Goal: Task Accomplishment & Management: Complete application form

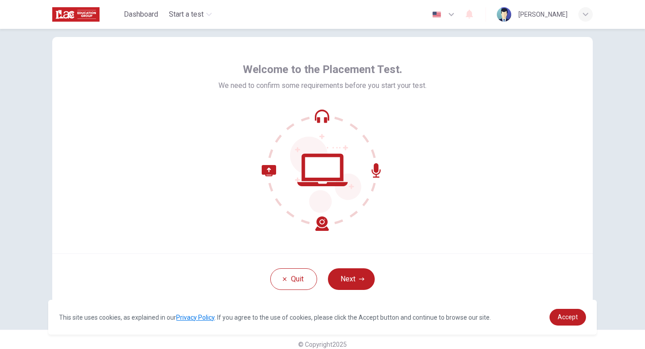
scroll to position [27, 0]
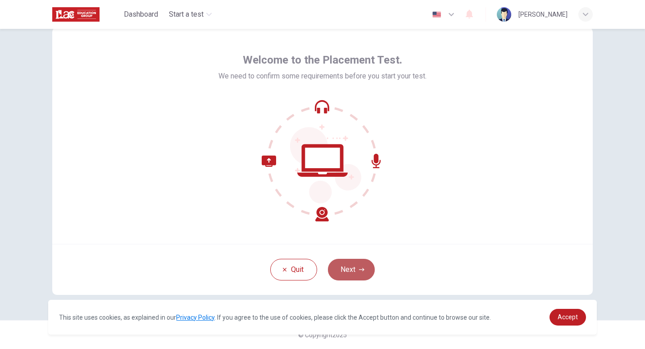
click at [351, 267] on button "Next" at bounding box center [351, 270] width 47 height 22
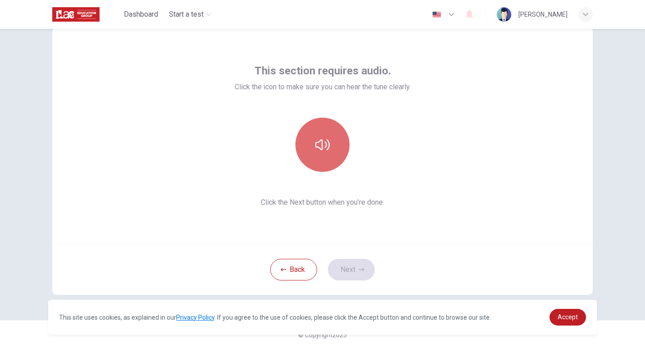
click at [329, 141] on button "button" at bounding box center [323, 145] width 54 height 54
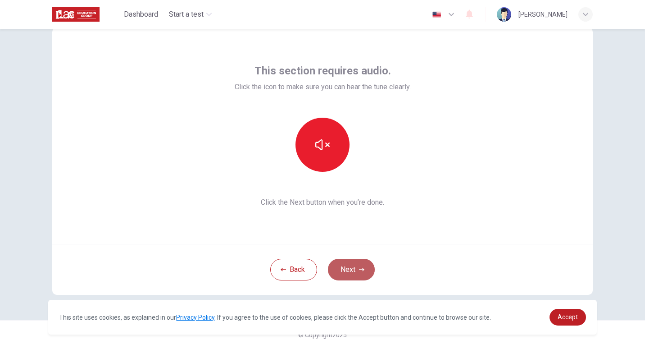
click at [351, 269] on button "Next" at bounding box center [351, 270] width 47 height 22
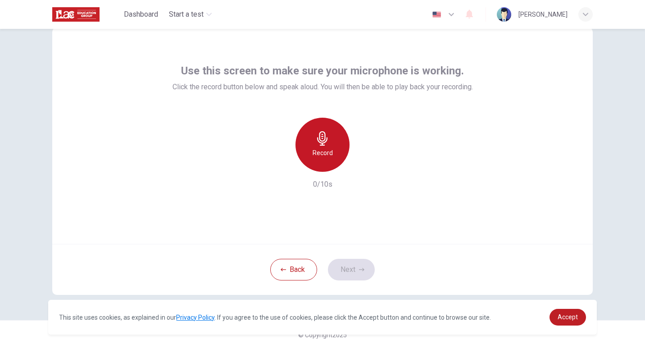
click at [318, 149] on h6 "Record" at bounding box center [323, 152] width 20 height 11
click at [330, 159] on div "Stop" at bounding box center [323, 145] width 54 height 54
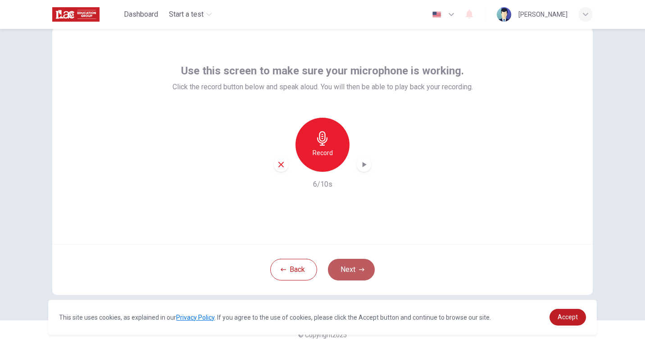
click at [349, 264] on button "Next" at bounding box center [351, 270] width 47 height 22
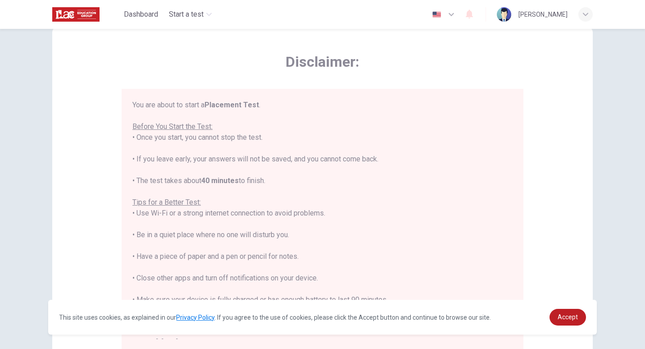
drag, startPoint x: 514, startPoint y: 186, endPoint x: 529, endPoint y: 234, distance: 50.5
click at [529, 234] on div "Disclaimer: You are about to start a Placement Test . Before You Start the Test…" at bounding box center [322, 198] width 541 height 342
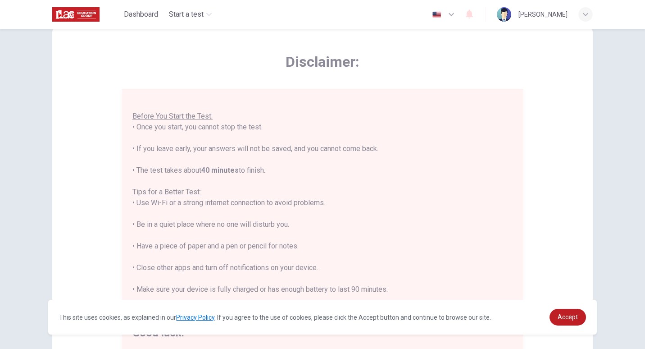
click at [537, 241] on div "Disclaimer: You are about to start a Placement Test . Before You Start the Test…" at bounding box center [322, 198] width 541 height 342
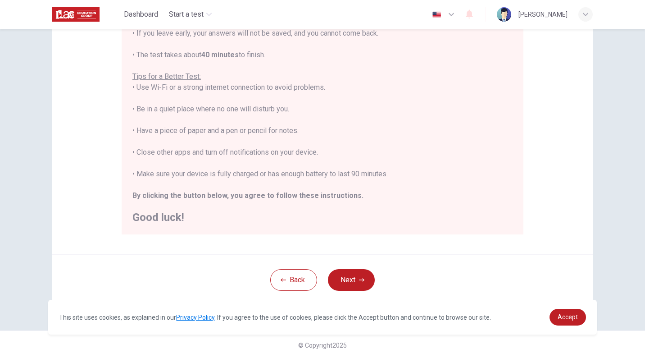
scroll to position [152, 0]
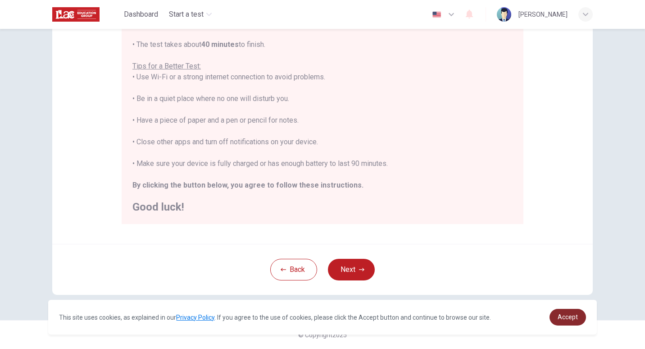
click at [570, 317] on span "Accept" at bounding box center [568, 316] width 20 height 7
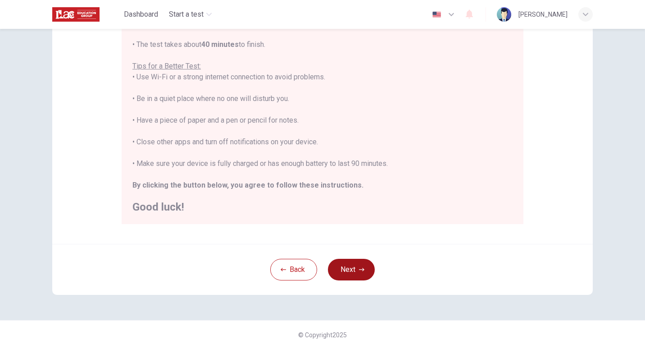
click at [366, 270] on button "Next" at bounding box center [351, 270] width 47 height 22
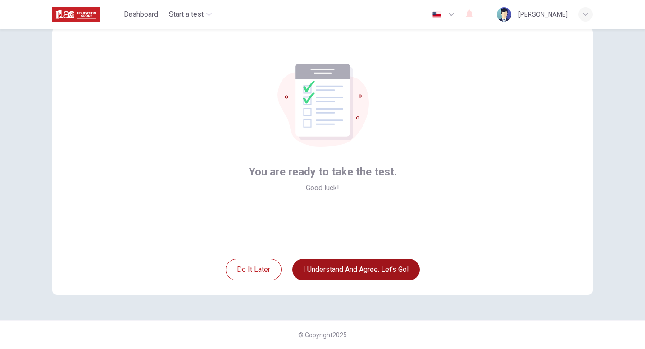
scroll to position [27, 0]
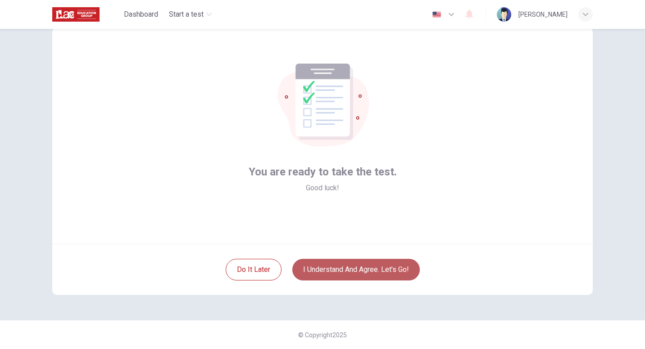
click at [341, 266] on button "I understand and agree. Let’s go!" at bounding box center [356, 270] width 128 height 22
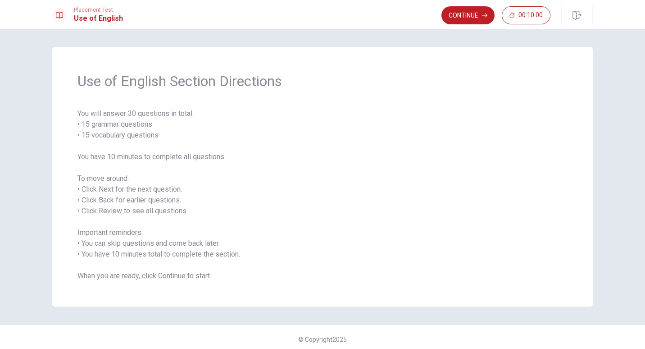
scroll to position [5, 0]
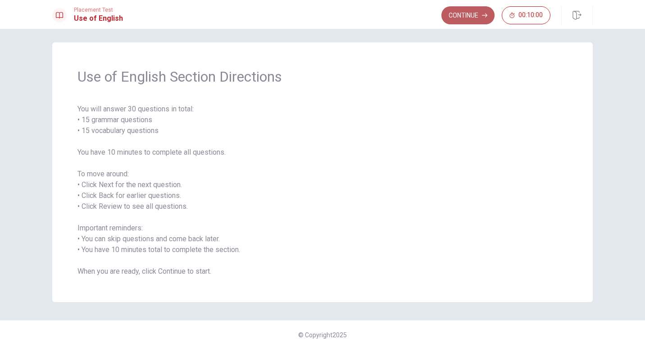
click at [463, 15] on button "Continue" at bounding box center [468, 15] width 53 height 18
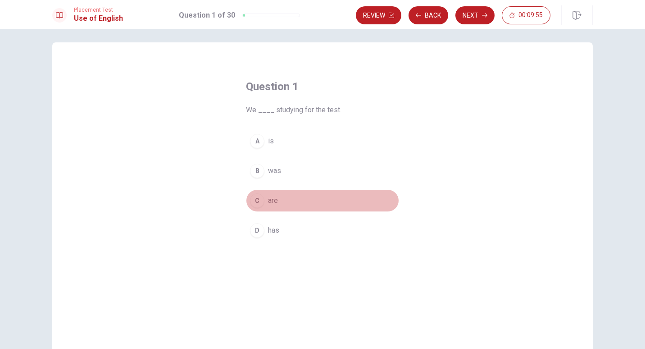
click at [269, 200] on span "are" at bounding box center [273, 200] width 10 height 11
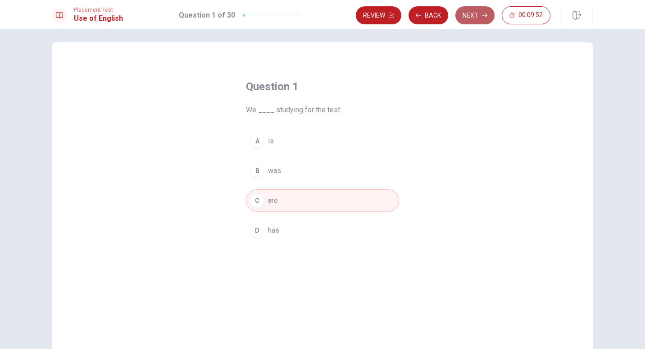
click at [464, 10] on button "Next" at bounding box center [475, 15] width 39 height 18
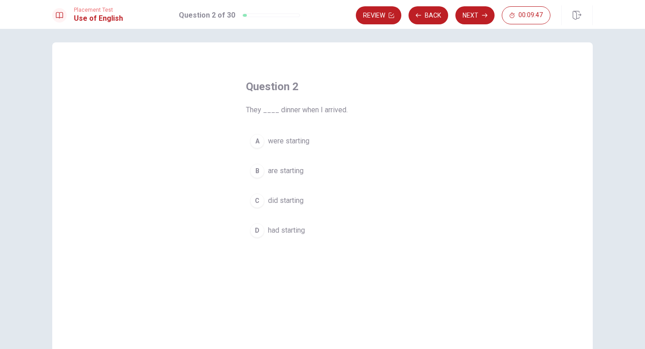
click at [290, 142] on span "were starting" at bounding box center [288, 141] width 41 height 11
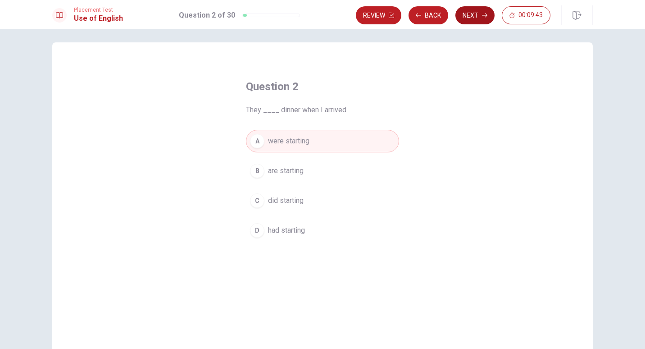
click at [478, 14] on button "Next" at bounding box center [475, 15] width 39 height 18
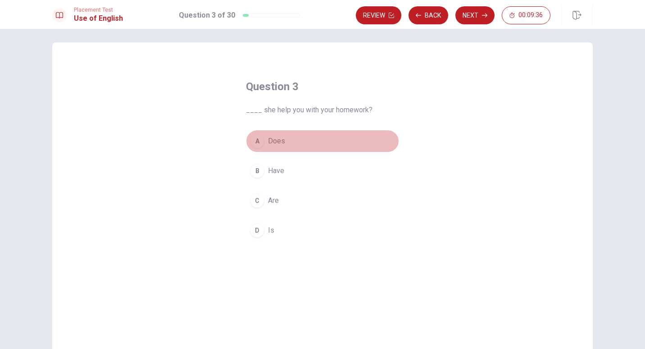
click at [274, 141] on span "Does" at bounding box center [276, 141] width 17 height 11
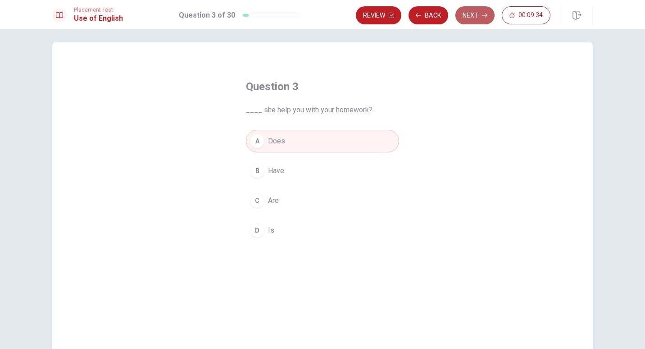
click at [479, 13] on button "Next" at bounding box center [475, 15] width 39 height 18
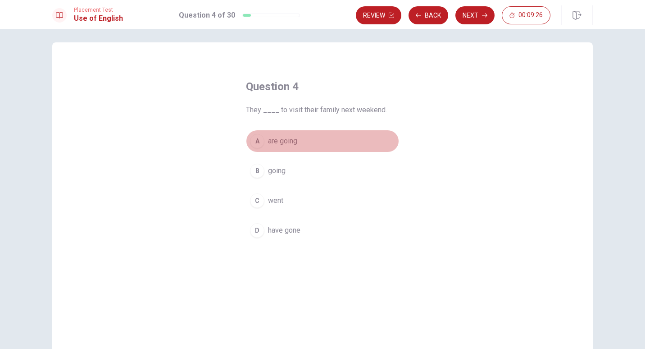
click at [287, 143] on span "are going" at bounding box center [282, 141] width 29 height 11
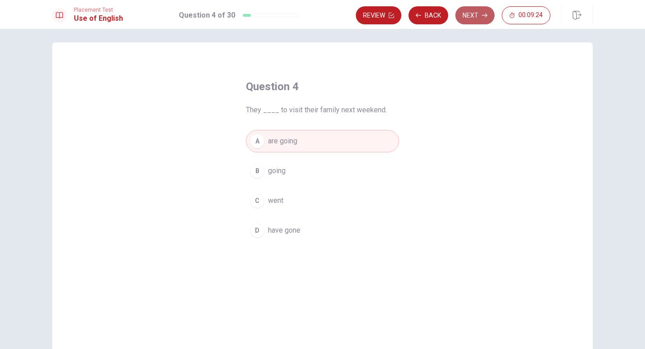
click at [475, 15] on button "Next" at bounding box center [475, 15] width 39 height 18
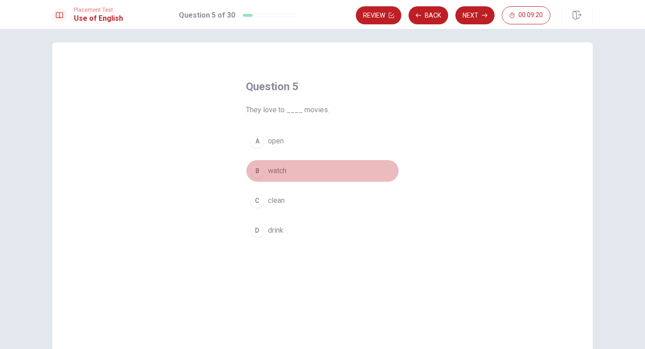
click at [278, 172] on span "watch" at bounding box center [277, 170] width 18 height 11
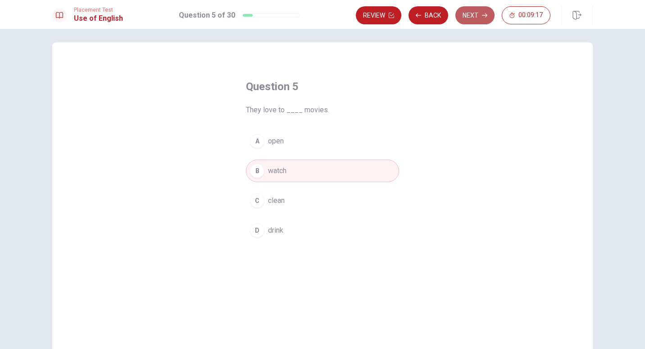
click at [476, 13] on button "Next" at bounding box center [475, 15] width 39 height 18
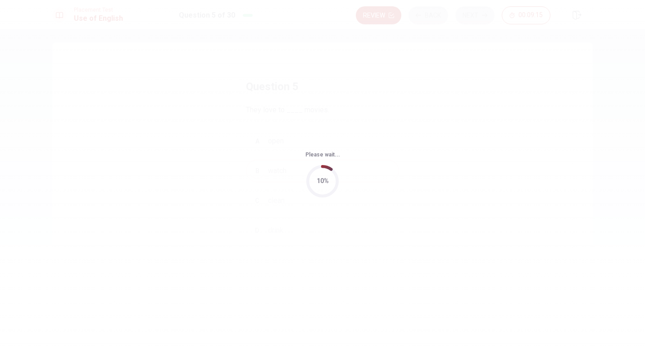
scroll to position [0, 0]
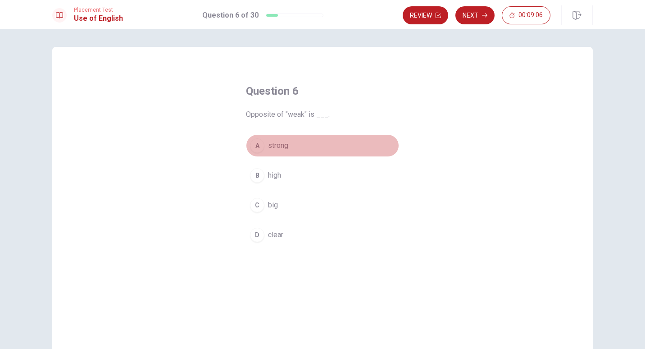
click at [276, 145] on span "strong" at bounding box center [278, 145] width 20 height 11
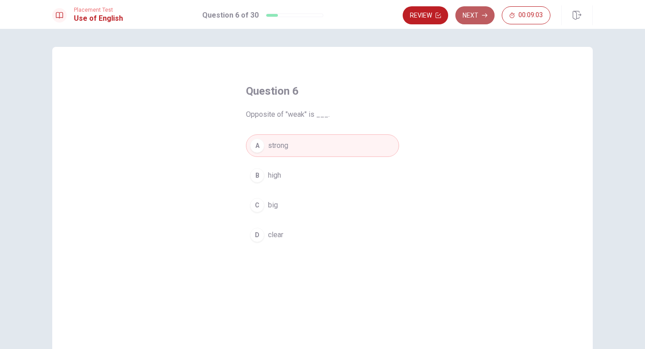
click at [475, 16] on button "Next" at bounding box center [475, 15] width 39 height 18
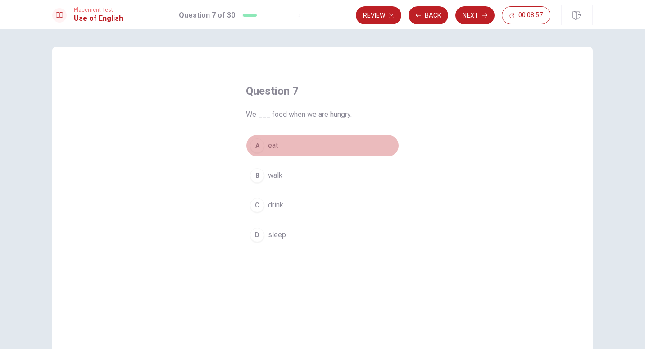
click at [270, 146] on span "eat" at bounding box center [273, 145] width 10 height 11
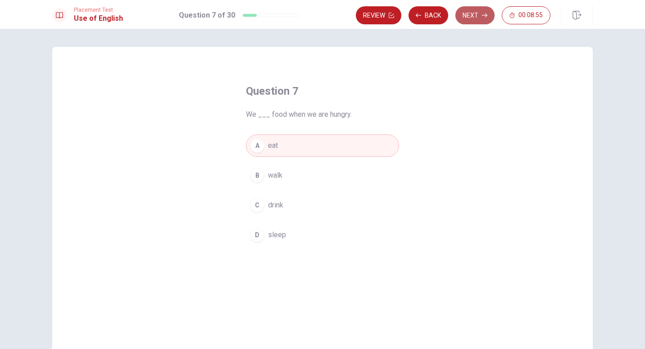
click at [478, 17] on button "Next" at bounding box center [475, 15] width 39 height 18
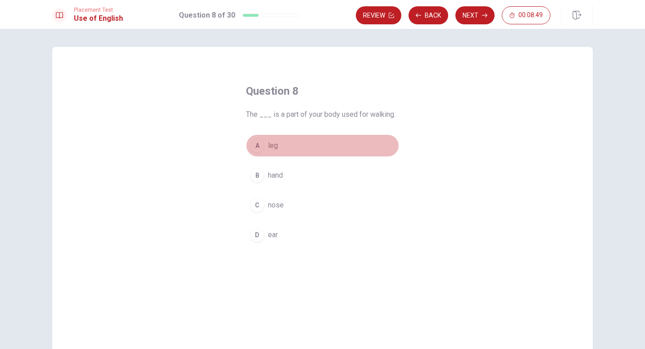
click at [272, 144] on span "leg" at bounding box center [273, 145] width 10 height 11
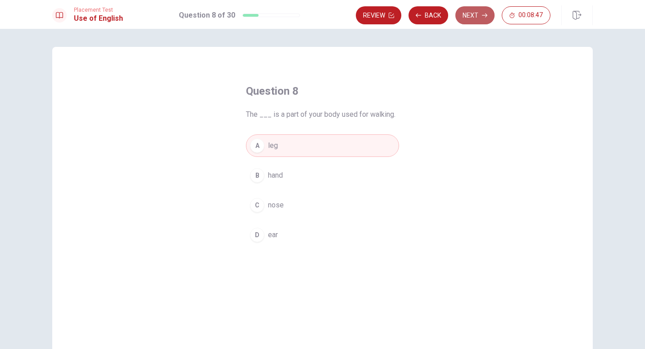
click at [470, 14] on button "Next" at bounding box center [475, 15] width 39 height 18
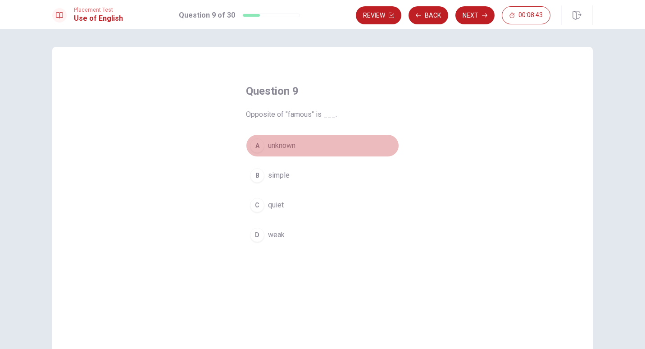
click at [287, 144] on span "unknown" at bounding box center [281, 145] width 27 height 11
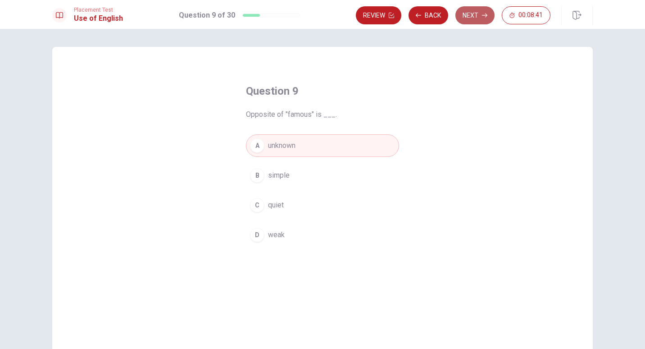
click at [480, 12] on button "Next" at bounding box center [475, 15] width 39 height 18
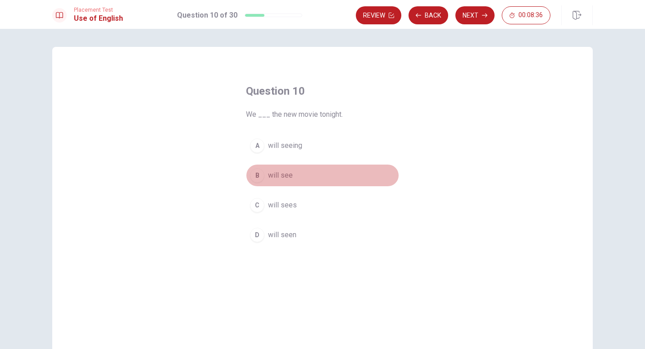
click at [283, 175] on span "will see" at bounding box center [280, 175] width 25 height 11
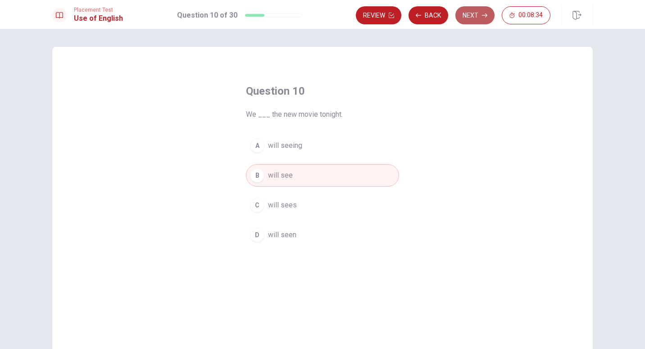
click at [478, 17] on button "Next" at bounding box center [475, 15] width 39 height 18
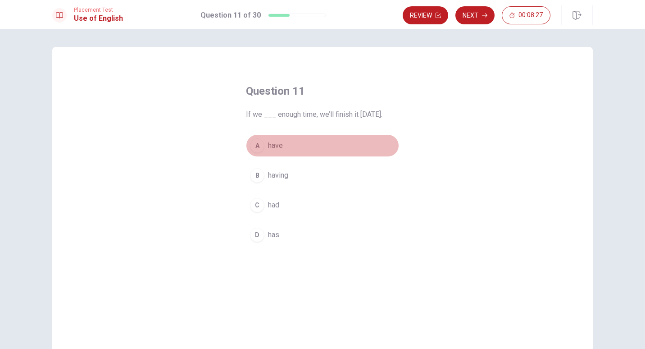
click at [272, 148] on span "have" at bounding box center [275, 145] width 15 height 11
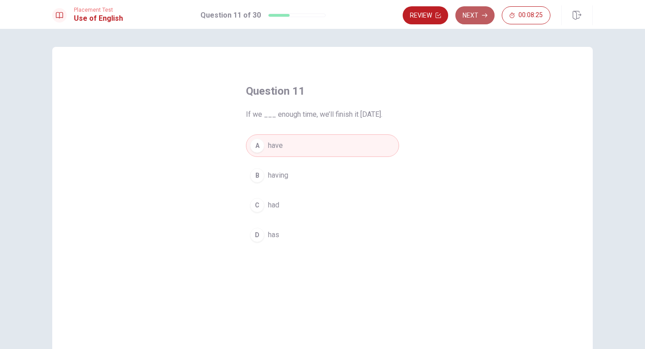
click at [480, 14] on button "Next" at bounding box center [475, 15] width 39 height 18
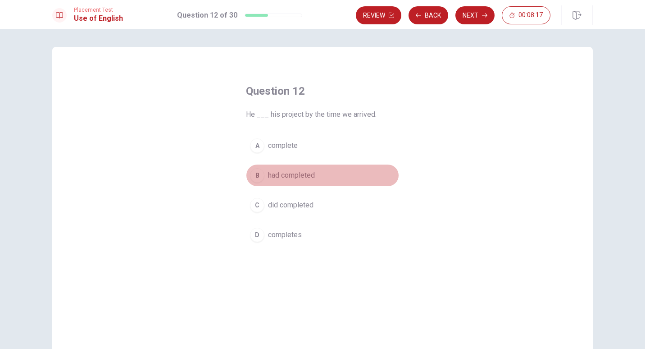
click at [298, 175] on span "had completed" at bounding box center [291, 175] width 47 height 11
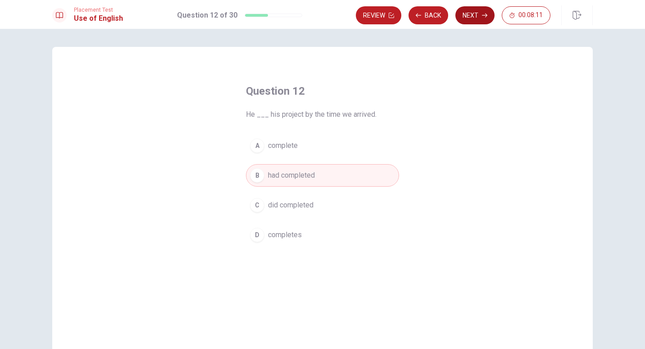
click at [477, 16] on button "Next" at bounding box center [475, 15] width 39 height 18
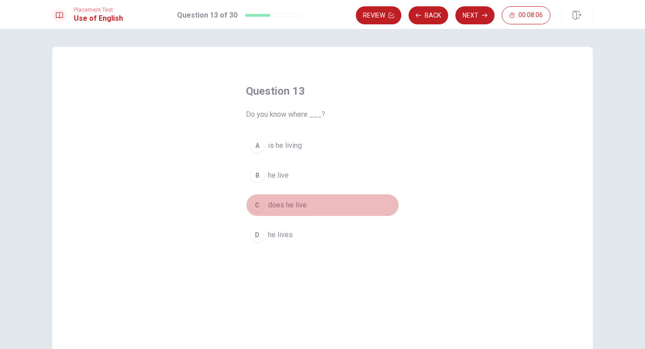
click at [291, 207] on span "does he live" at bounding box center [287, 205] width 39 height 11
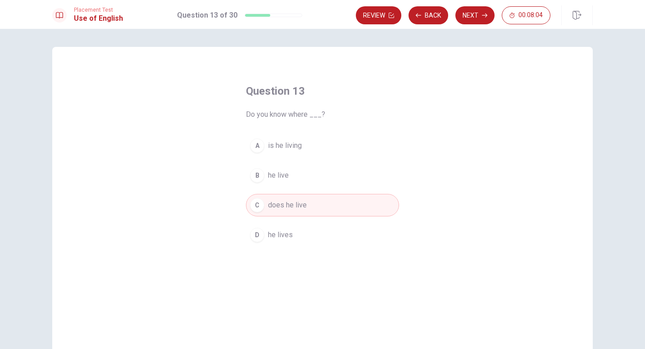
click at [280, 232] on span "he lives" at bounding box center [280, 234] width 25 height 11
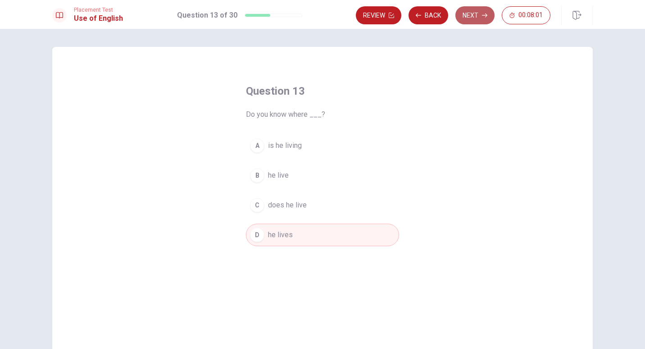
click at [475, 14] on button "Next" at bounding box center [475, 15] width 39 height 18
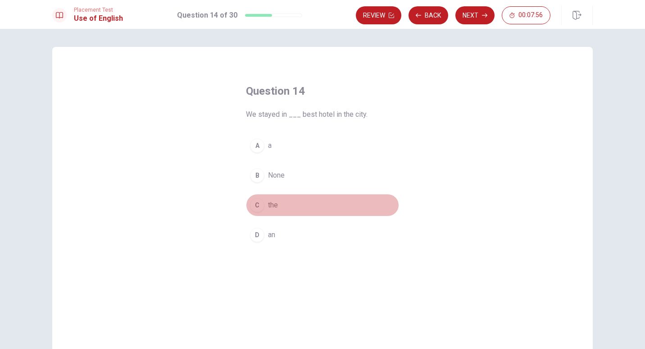
click at [268, 205] on span "the" at bounding box center [273, 205] width 10 height 11
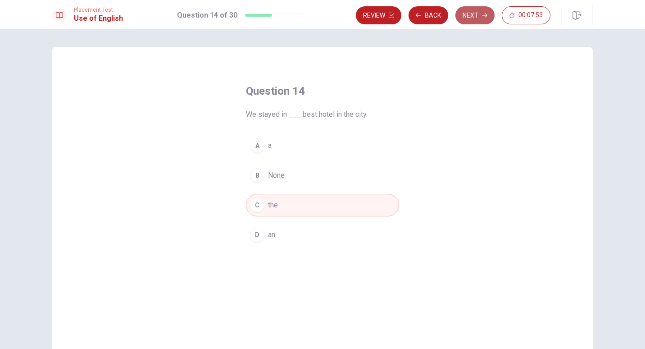
click at [477, 11] on button "Next" at bounding box center [475, 15] width 39 height 18
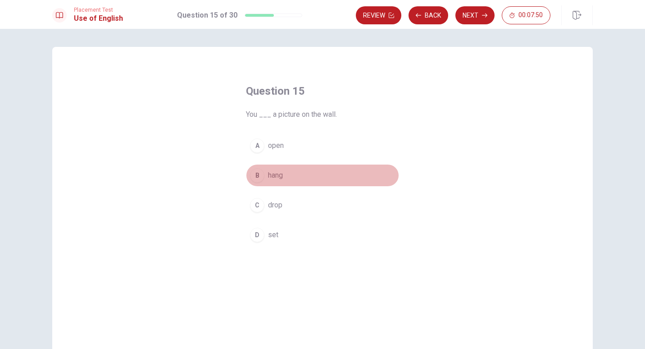
click at [273, 173] on span "hang" at bounding box center [275, 175] width 15 height 11
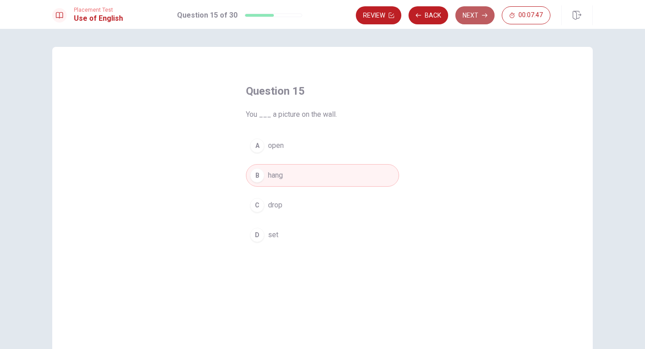
click at [476, 13] on button "Next" at bounding box center [475, 15] width 39 height 18
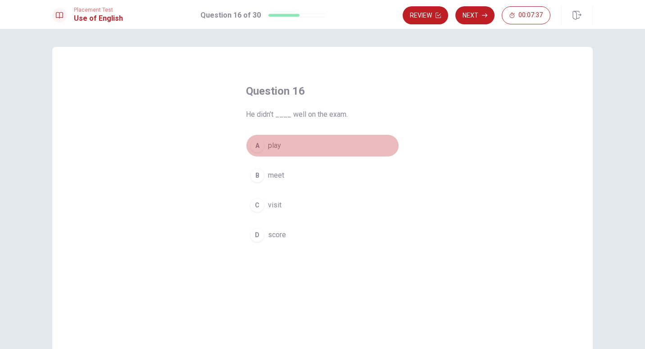
click at [275, 142] on span "play" at bounding box center [274, 145] width 13 height 11
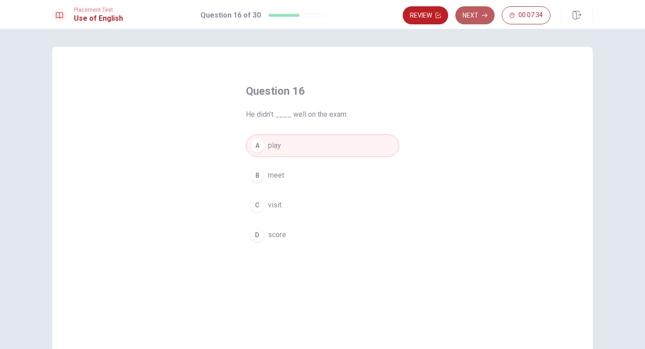
click at [479, 17] on button "Next" at bounding box center [475, 15] width 39 height 18
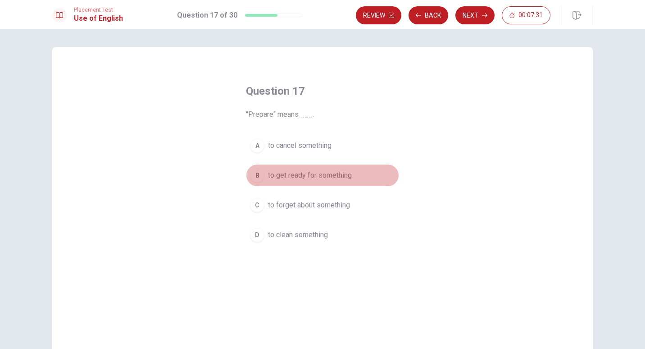
click at [336, 173] on span "to get ready for something" at bounding box center [310, 175] width 84 height 11
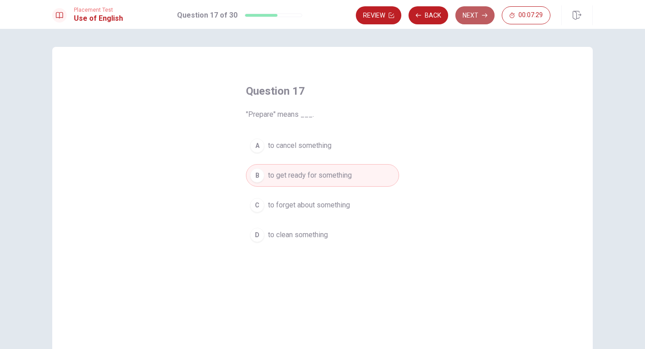
click at [474, 16] on button "Next" at bounding box center [475, 15] width 39 height 18
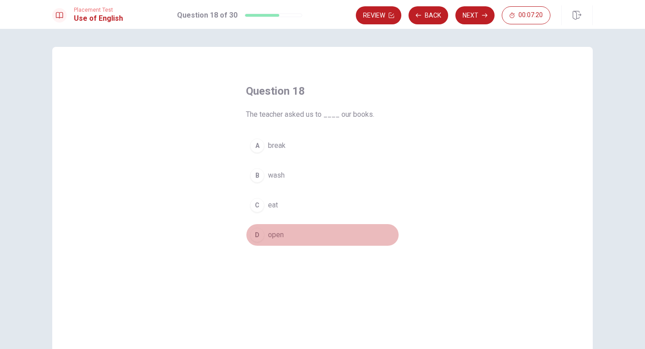
click at [276, 232] on span "open" at bounding box center [276, 234] width 16 height 11
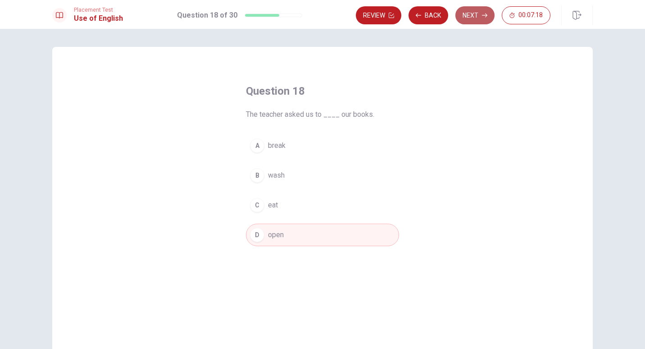
click at [484, 12] on button "Next" at bounding box center [475, 15] width 39 height 18
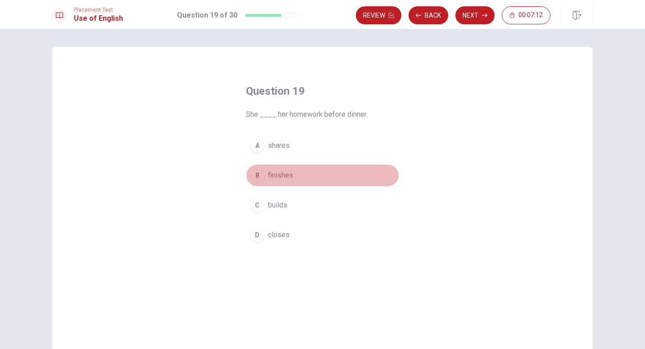
click at [287, 175] on span "finishes" at bounding box center [280, 175] width 25 height 11
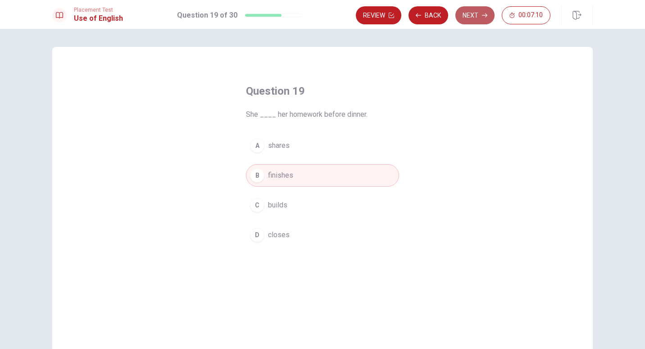
click at [478, 11] on button "Next" at bounding box center [475, 15] width 39 height 18
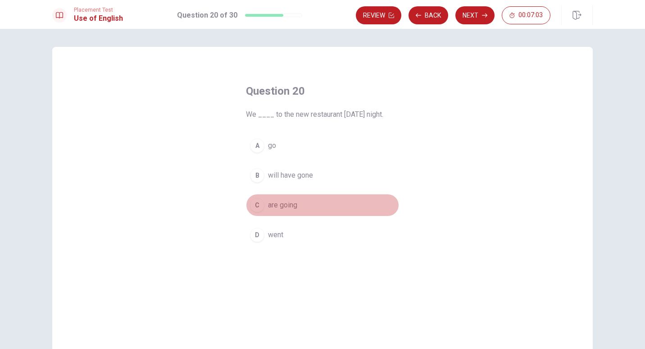
click at [289, 205] on span "are going" at bounding box center [282, 205] width 29 height 11
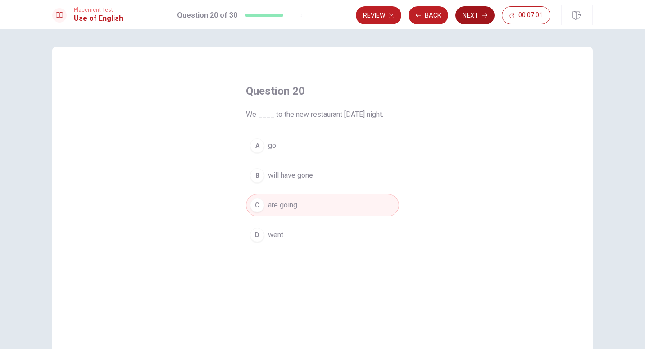
click at [477, 10] on button "Next" at bounding box center [475, 15] width 39 height 18
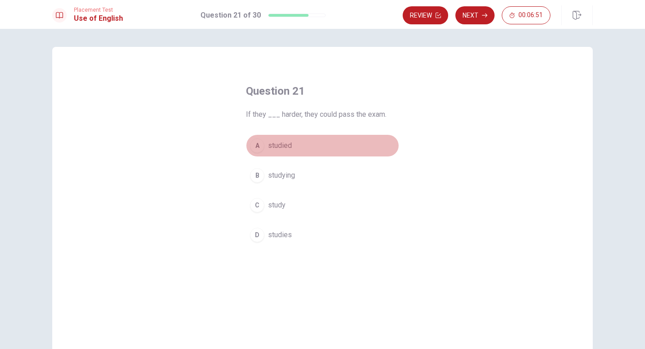
click at [286, 143] on span "studied" at bounding box center [280, 145] width 24 height 11
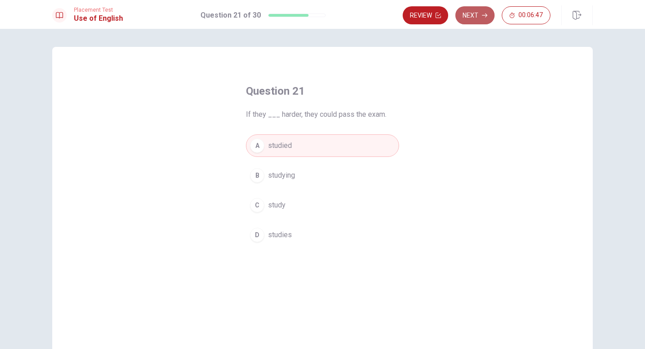
click at [476, 13] on button "Next" at bounding box center [475, 15] width 39 height 18
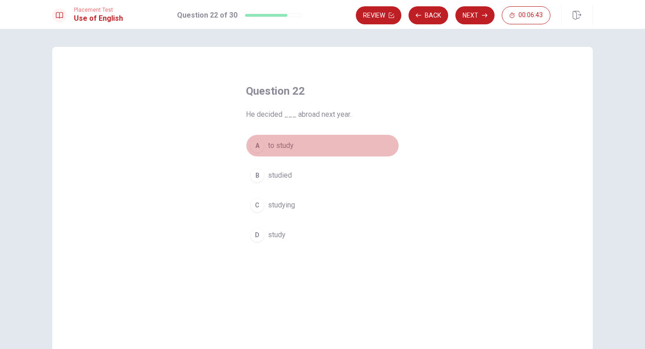
click at [278, 143] on span "to study" at bounding box center [281, 145] width 26 height 11
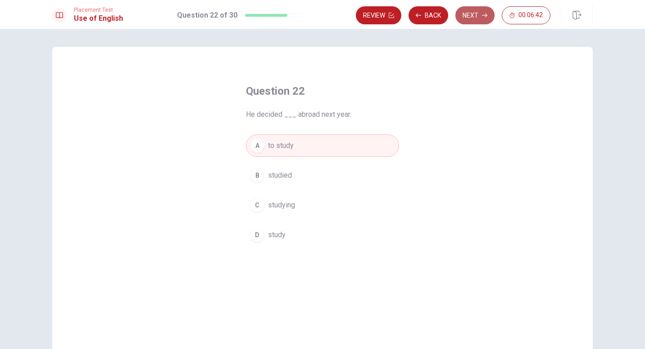
click at [478, 16] on button "Next" at bounding box center [475, 15] width 39 height 18
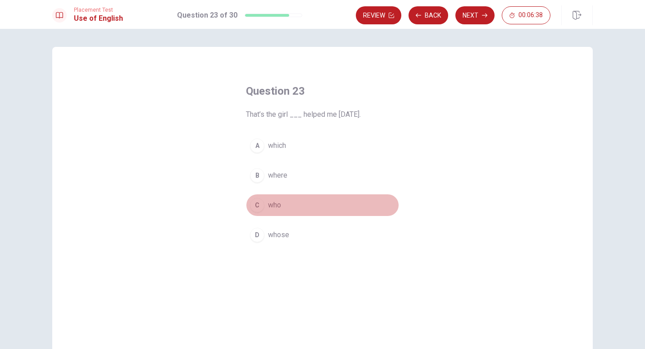
click at [275, 205] on span "who" at bounding box center [274, 205] width 13 height 11
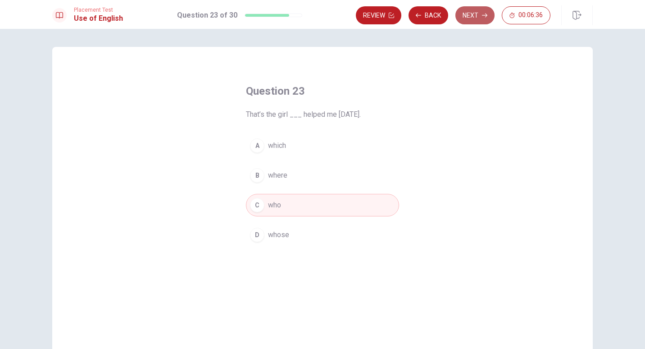
click at [473, 15] on button "Next" at bounding box center [475, 15] width 39 height 18
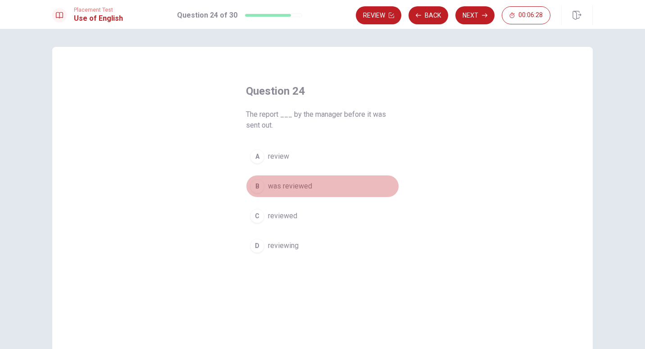
click at [292, 187] on span "was reviewed" at bounding box center [290, 186] width 44 height 11
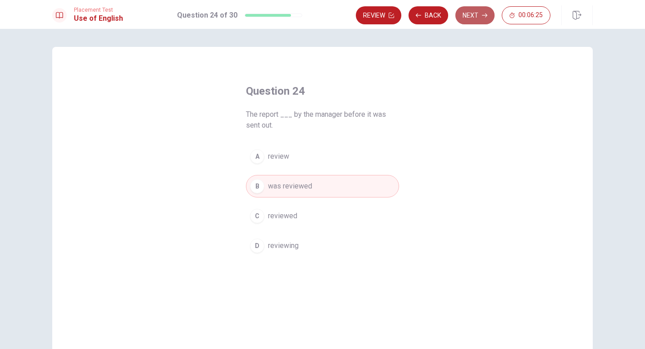
click at [472, 13] on button "Next" at bounding box center [475, 15] width 39 height 18
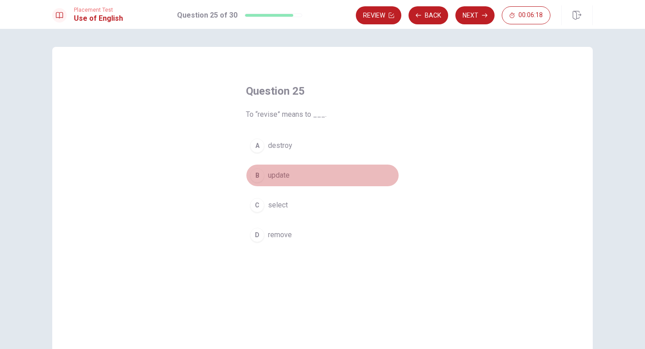
click at [281, 177] on span "update" at bounding box center [279, 175] width 22 height 11
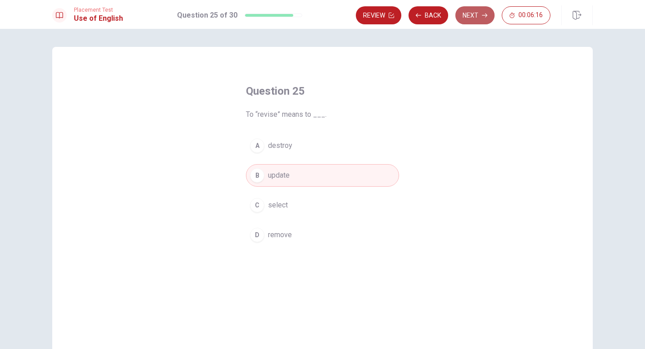
click at [471, 10] on button "Next" at bounding box center [475, 15] width 39 height 18
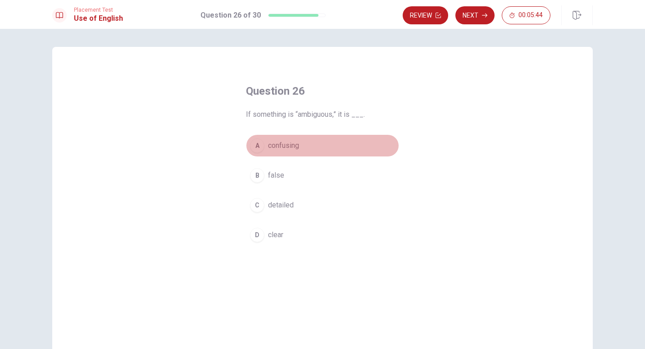
click at [288, 145] on span "confusing" at bounding box center [283, 145] width 31 height 11
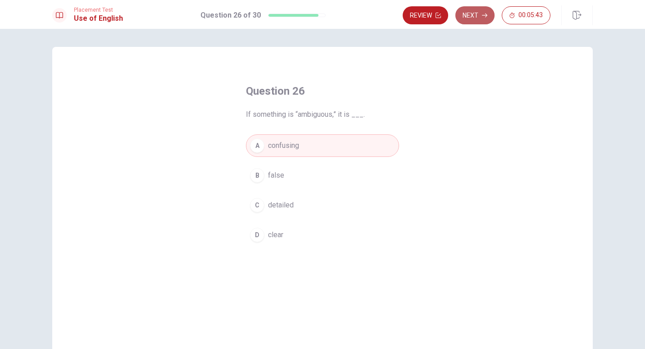
click at [477, 12] on button "Next" at bounding box center [475, 15] width 39 height 18
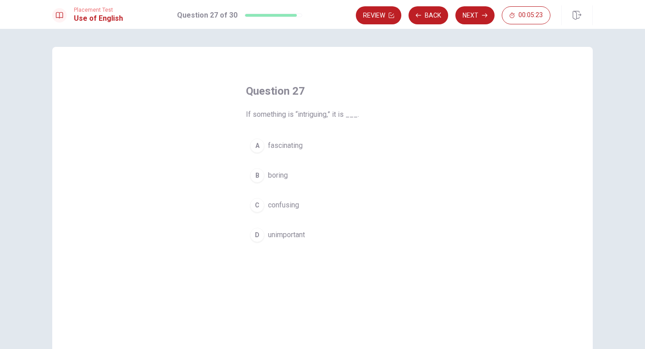
click at [284, 144] on span "fascinating" at bounding box center [285, 145] width 35 height 11
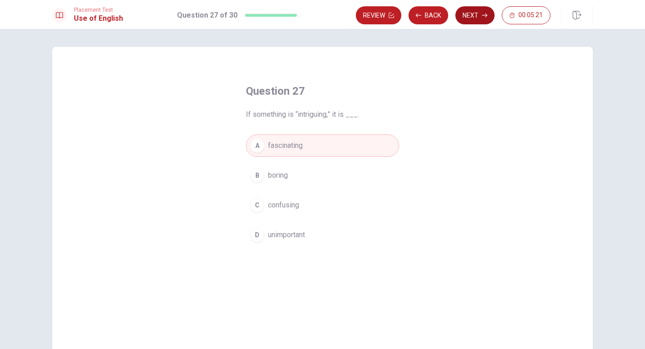
click at [474, 13] on button "Next" at bounding box center [475, 15] width 39 height 18
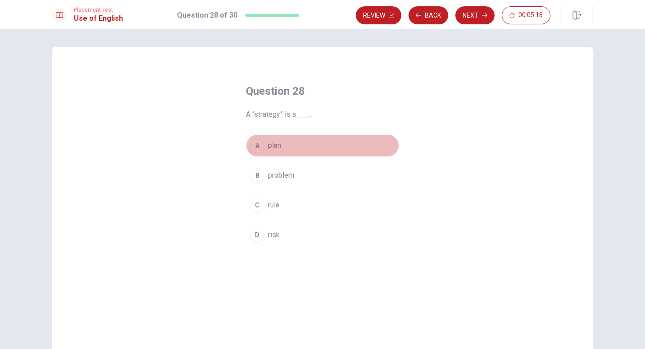
click at [278, 147] on span "plan" at bounding box center [274, 145] width 13 height 11
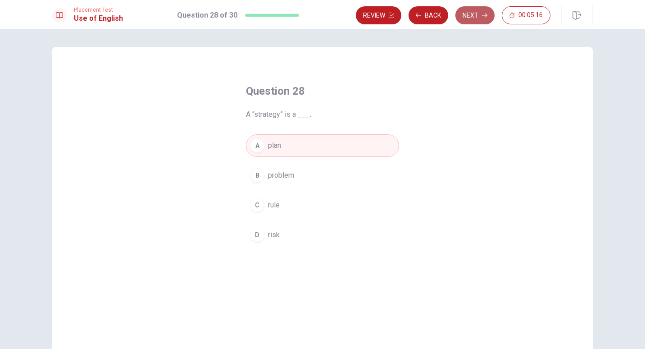
click at [473, 20] on button "Next" at bounding box center [475, 15] width 39 height 18
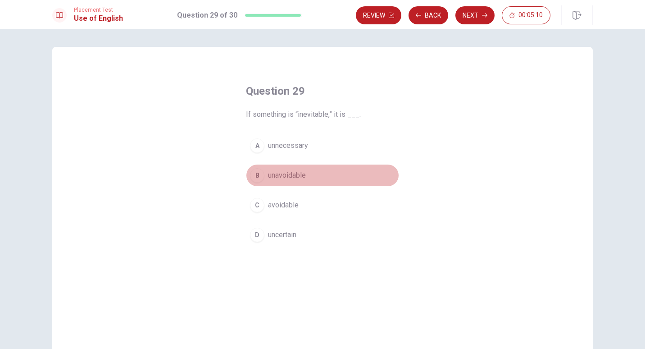
click at [296, 174] on span "unavoidable" at bounding box center [287, 175] width 38 height 11
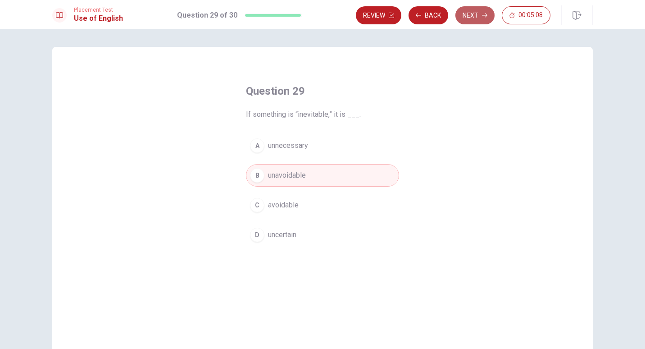
click at [479, 15] on button "Next" at bounding box center [475, 15] width 39 height 18
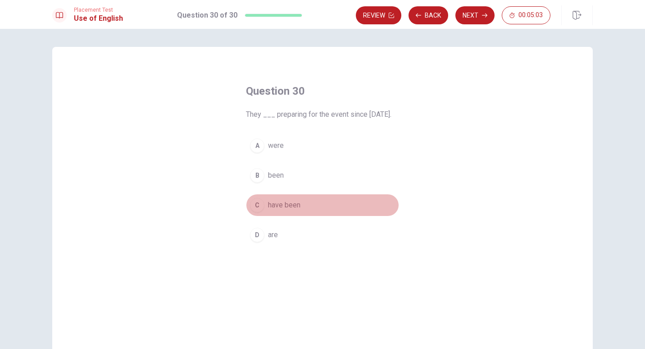
click at [284, 210] on span "have been" at bounding box center [284, 205] width 32 height 11
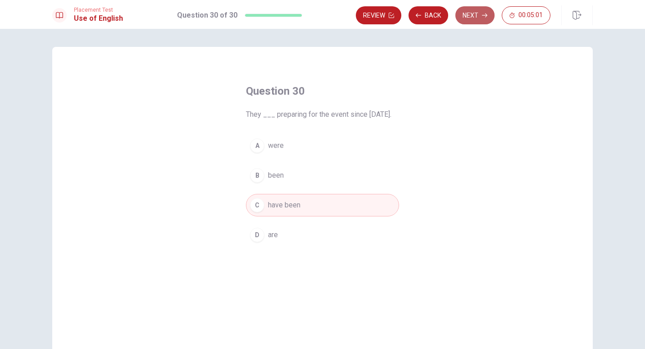
click at [480, 17] on button "Next" at bounding box center [475, 15] width 39 height 18
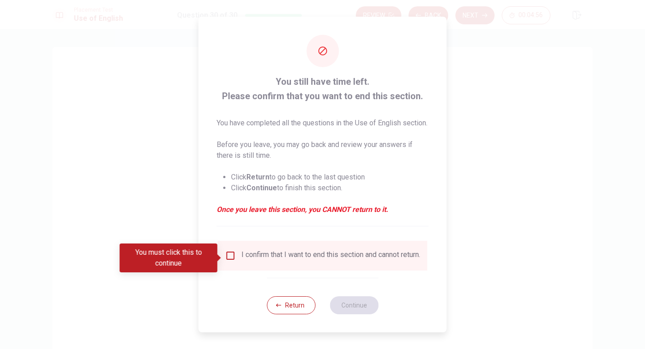
click at [232, 258] on input "You must click this to continue" at bounding box center [230, 255] width 11 height 11
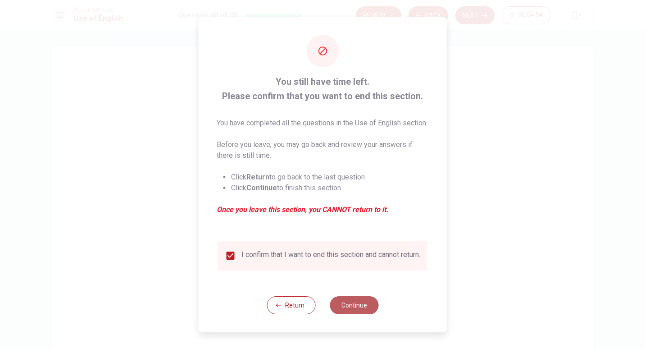
click at [353, 314] on button "Continue" at bounding box center [354, 305] width 49 height 18
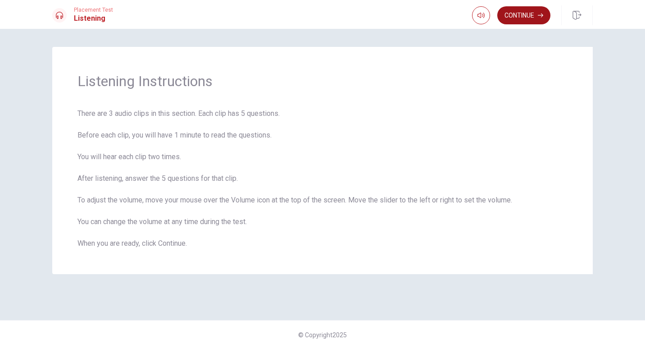
click at [525, 14] on button "Continue" at bounding box center [523, 15] width 53 height 18
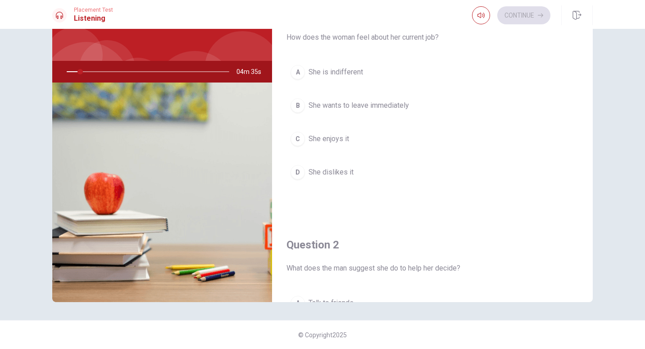
drag, startPoint x: 308, startPoint y: 43, endPoint x: 323, endPoint y: 45, distance: 15.0
click at [308, 43] on div "Question 1 How does the woman feel about her current job? A She is indifferent …" at bounding box center [432, 104] width 321 height 231
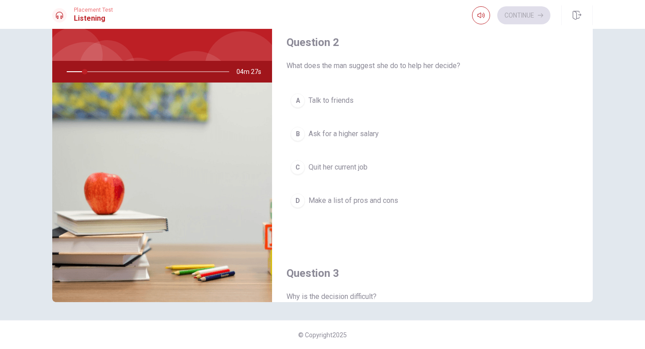
scroll to position [201, 0]
drag, startPoint x: 591, startPoint y: 117, endPoint x: 597, endPoint y: 134, distance: 17.7
click at [597, 134] on div "Question 1 How does the woman feel about her current job? A She is indifferent …" at bounding box center [323, 145] width 570 height 313
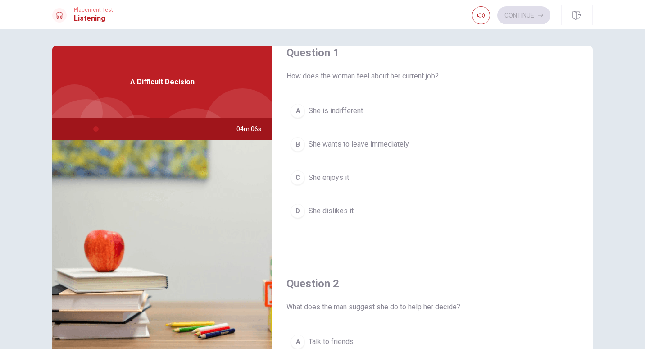
scroll to position [0, 0]
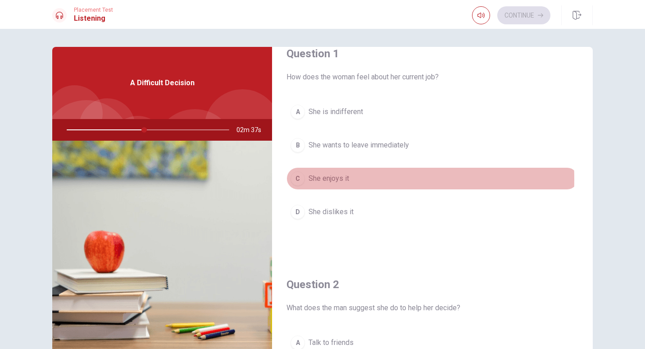
click at [296, 179] on div "C" at bounding box center [298, 178] width 14 height 14
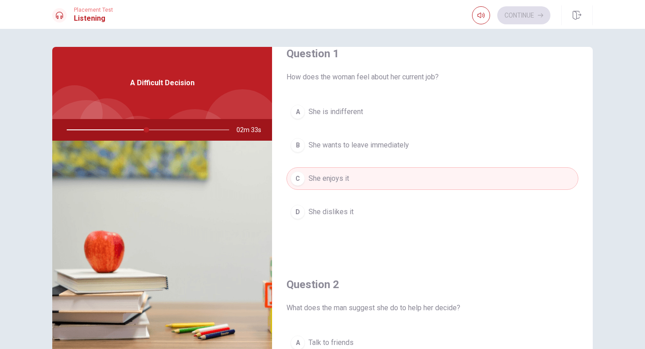
click at [584, 180] on div "Question 1 How does the woman feel about her current job? A She is indifferent …" at bounding box center [432, 143] width 321 height 231
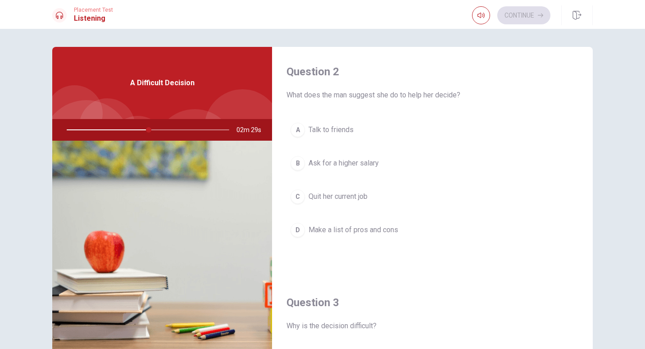
scroll to position [220, 0]
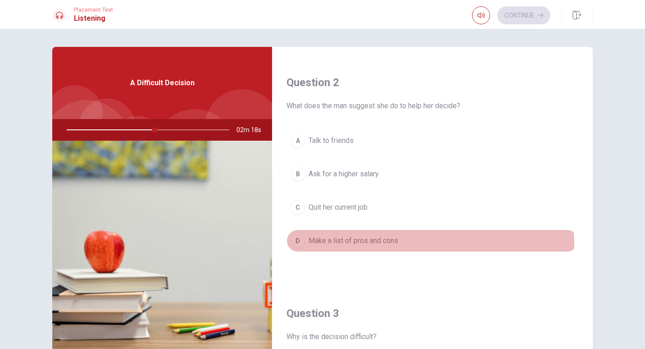
click at [373, 244] on span "Make a list of pros and cons" at bounding box center [354, 240] width 90 height 11
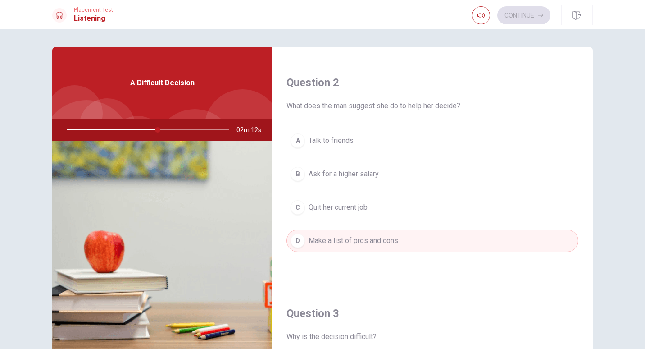
scroll to position [494, 0]
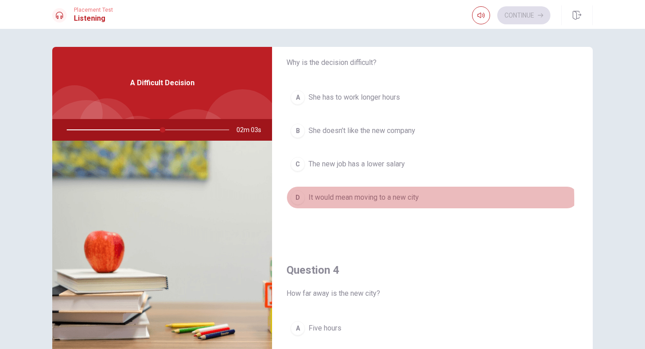
click at [331, 200] on span "It would mean moving to a new city" at bounding box center [364, 197] width 110 height 11
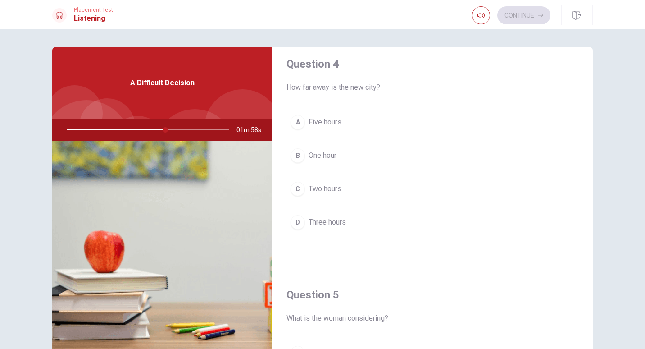
scroll to position [696, 0]
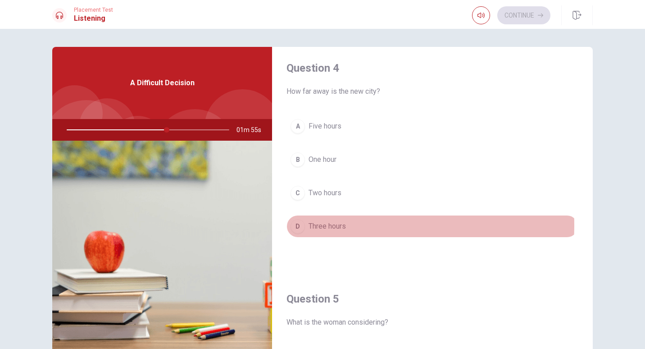
click at [327, 225] on span "Three hours" at bounding box center [327, 226] width 37 height 11
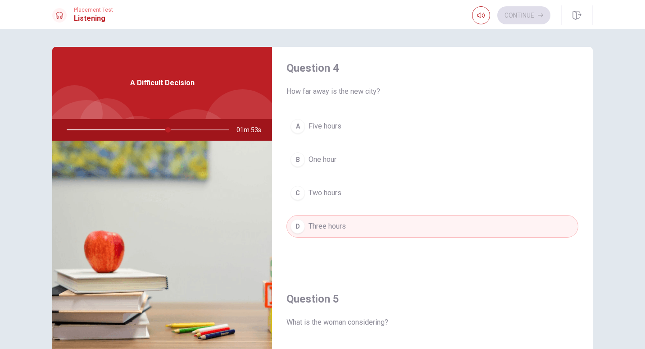
scroll to position [840, 0]
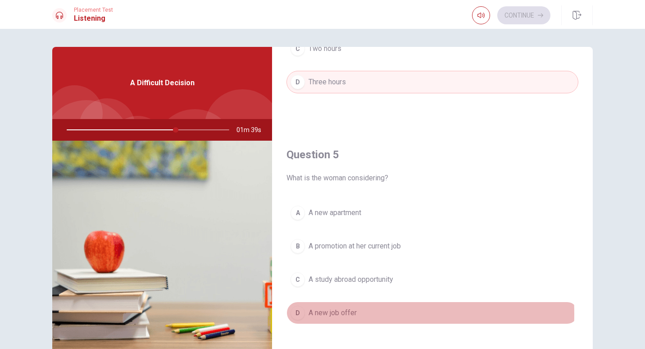
click at [340, 314] on span "A new job offer" at bounding box center [333, 312] width 48 height 11
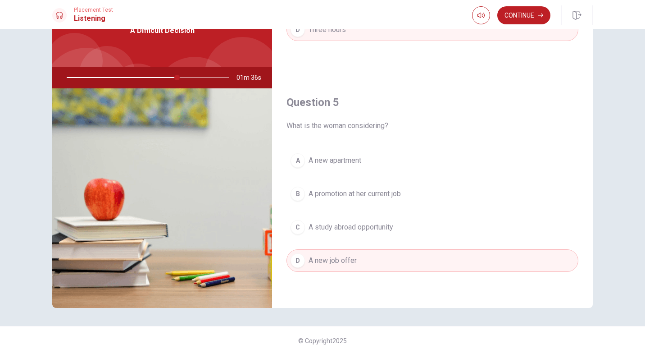
scroll to position [58, 0]
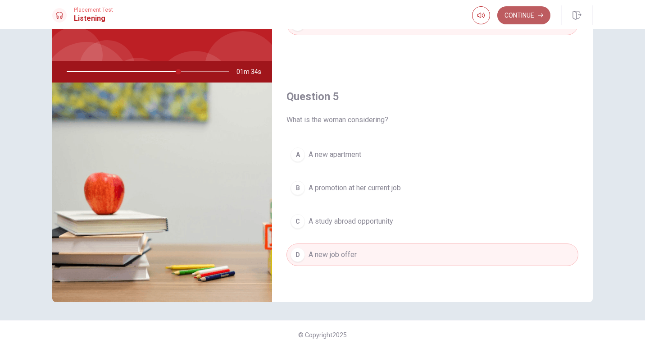
click at [539, 14] on icon "button" at bounding box center [540, 15] width 5 height 5
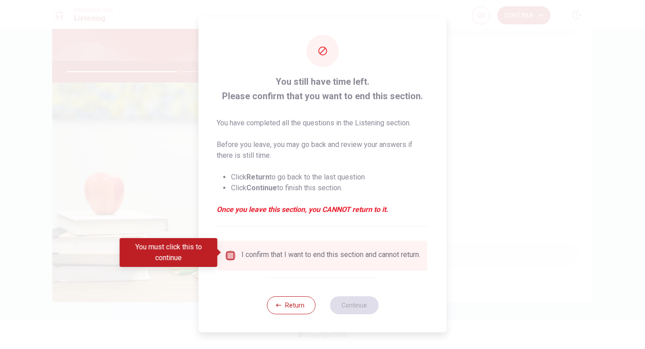
click at [228, 251] on input "You must click this to continue" at bounding box center [230, 255] width 11 height 11
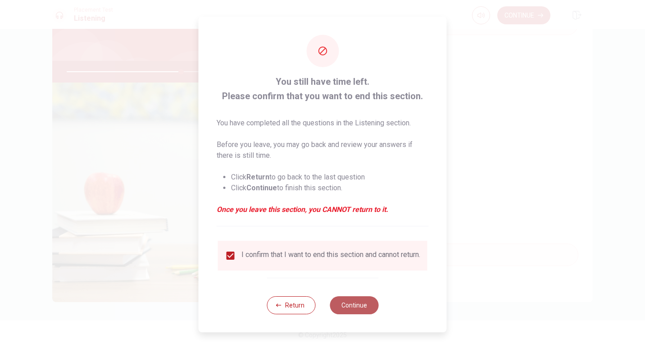
click at [365, 307] on button "Continue" at bounding box center [354, 305] width 49 height 18
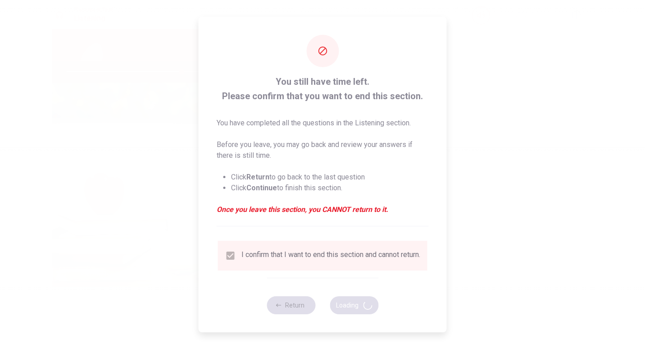
type input "71"
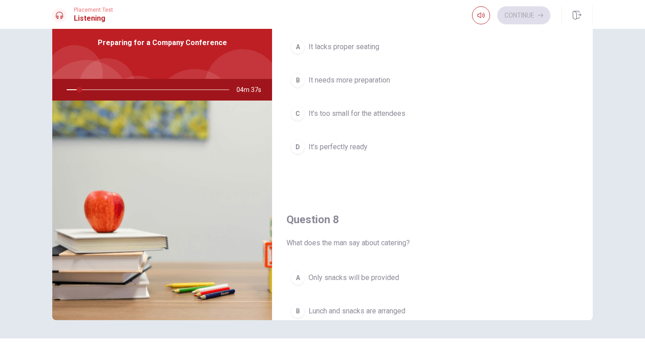
scroll to position [45, 0]
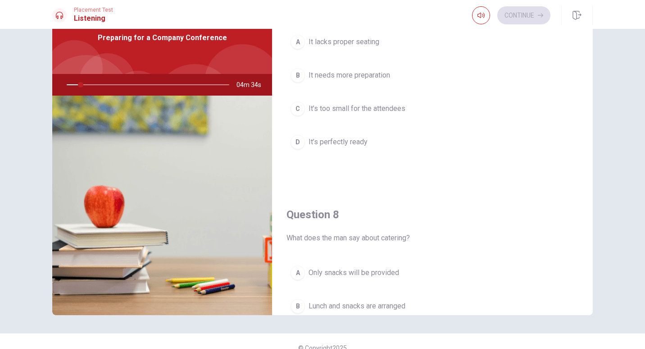
click at [591, 310] on div "Question 6 When is the conference scheduled? A Next week B Next month C [DATE] …" at bounding box center [323, 158] width 570 height 313
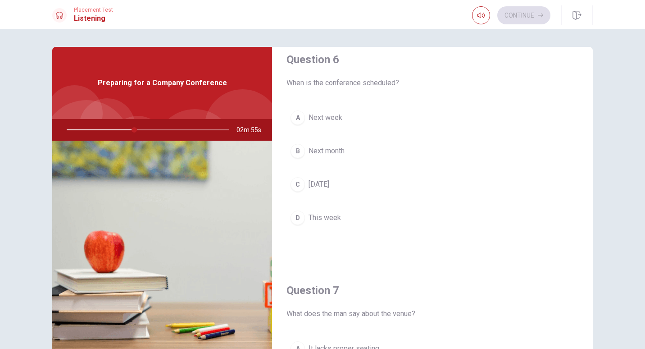
scroll to position [0, 0]
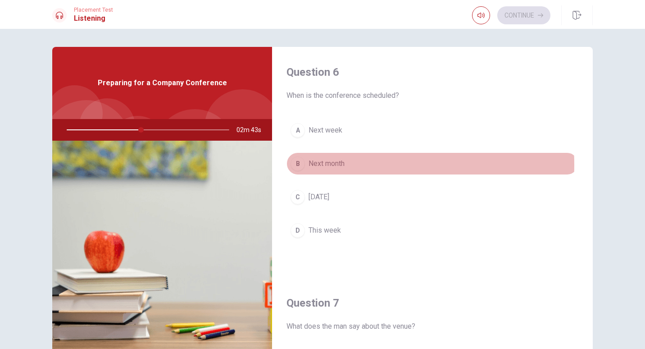
click at [318, 165] on span "Next month" at bounding box center [327, 163] width 36 height 11
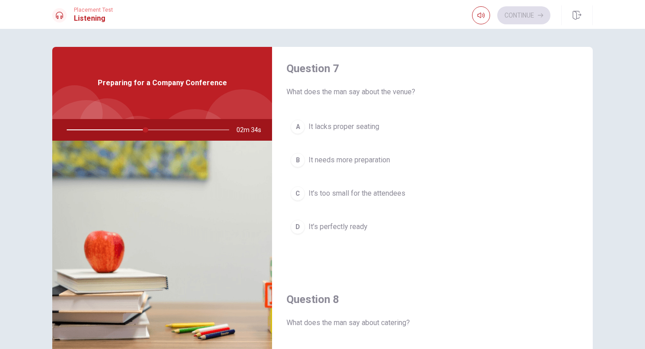
scroll to position [239, 0]
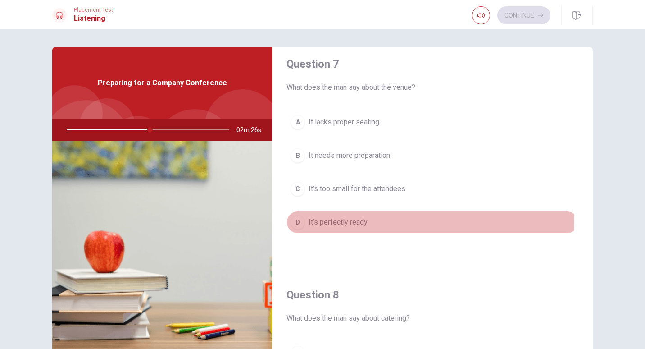
click at [317, 224] on span "It’s perfectly ready" at bounding box center [338, 222] width 59 height 11
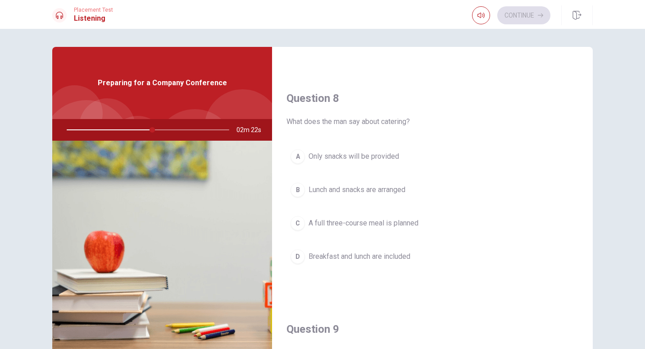
scroll to position [442, 0]
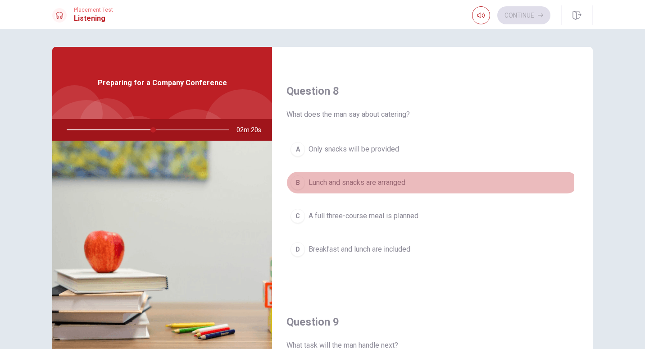
click at [333, 183] on span "Lunch and snacks are arranged" at bounding box center [357, 182] width 97 height 11
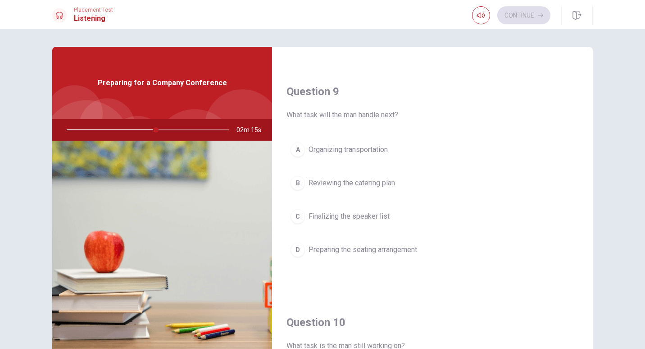
scroll to position [673, 0]
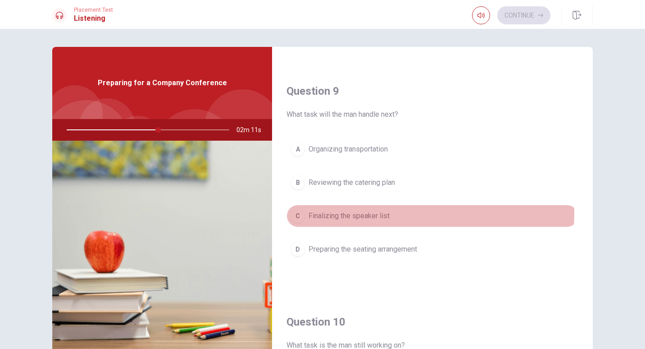
click at [344, 212] on span "Finalizing the speaker list" at bounding box center [349, 215] width 81 height 11
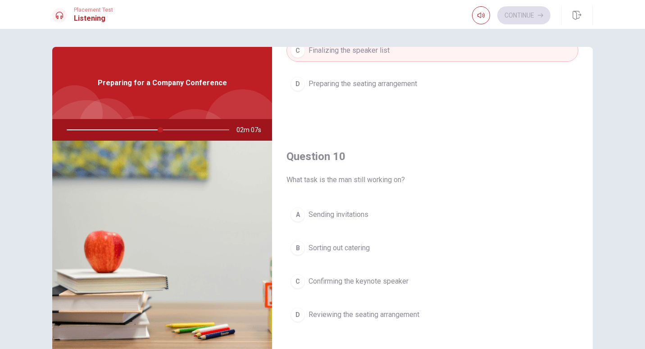
scroll to position [840, 0]
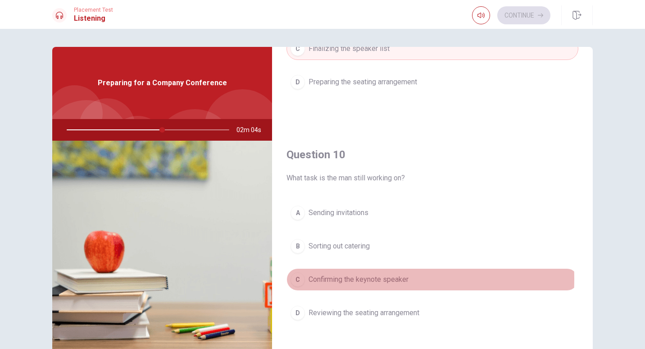
click at [334, 279] on span "Confirming the keynote speaker" at bounding box center [359, 279] width 100 height 11
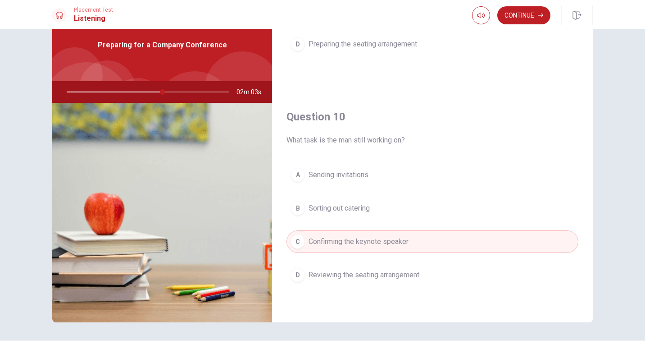
scroll to position [38, 0]
click at [529, 16] on button "Continue" at bounding box center [523, 15] width 53 height 18
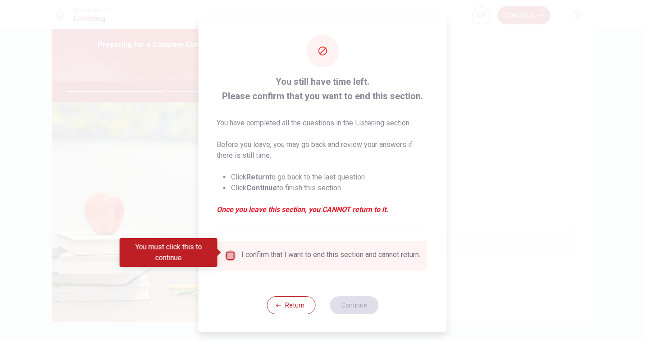
click at [225, 254] on input "You must click this to continue" at bounding box center [230, 255] width 11 height 11
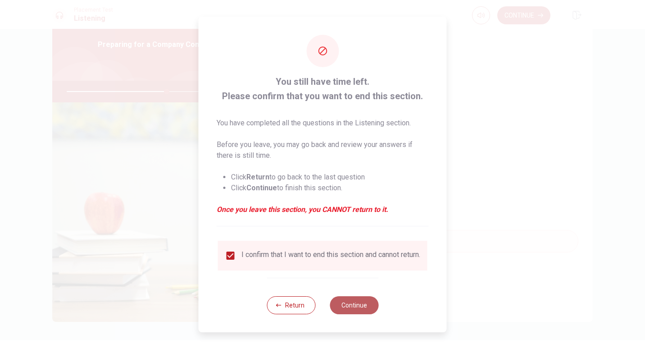
click at [355, 305] on button "Continue" at bounding box center [354, 305] width 49 height 18
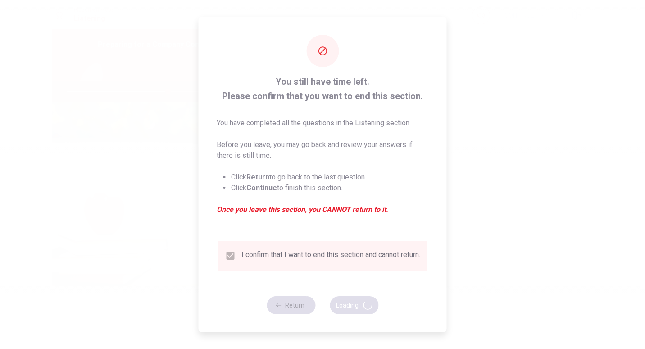
type input "63"
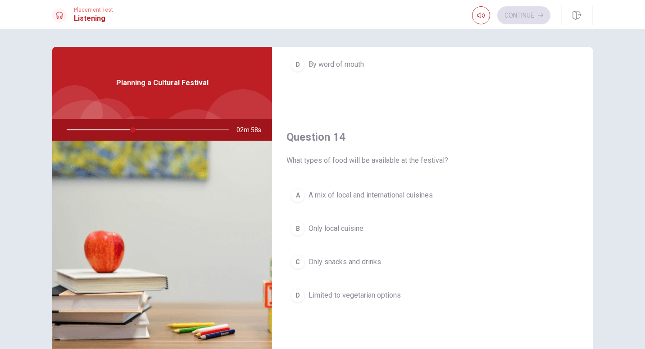
scroll to position [631, 0]
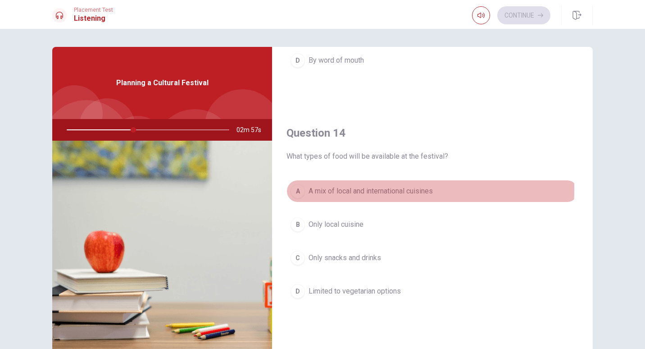
click at [355, 189] on span "A mix of local and international cuisines" at bounding box center [371, 191] width 124 height 11
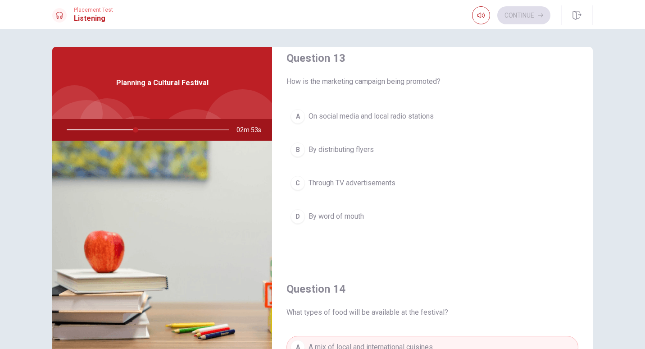
scroll to position [463, 0]
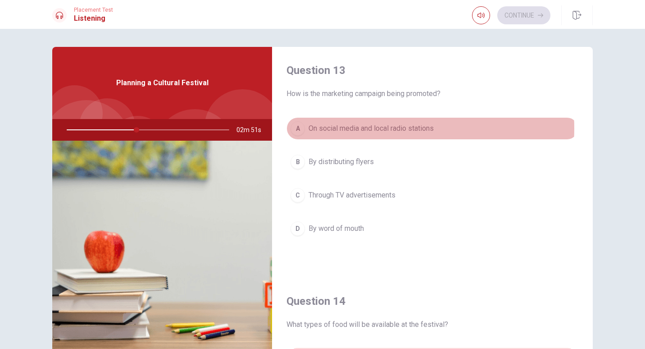
click at [384, 128] on span "On social media and local radio stations" at bounding box center [371, 128] width 125 height 11
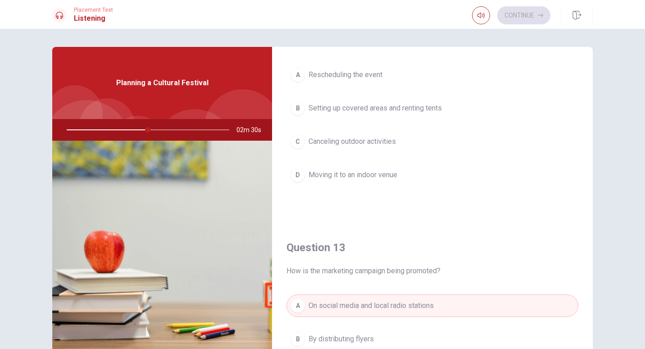
scroll to position [286, 0]
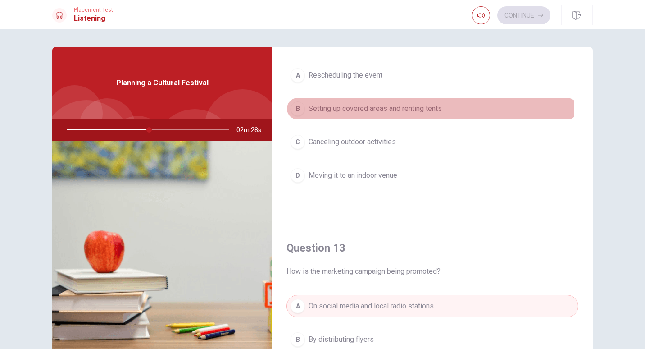
click at [379, 109] on span "Setting up covered areas and renting tents" at bounding box center [375, 108] width 133 height 11
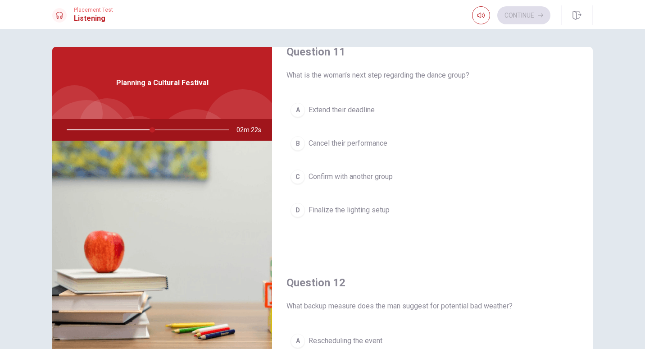
scroll to position [0, 0]
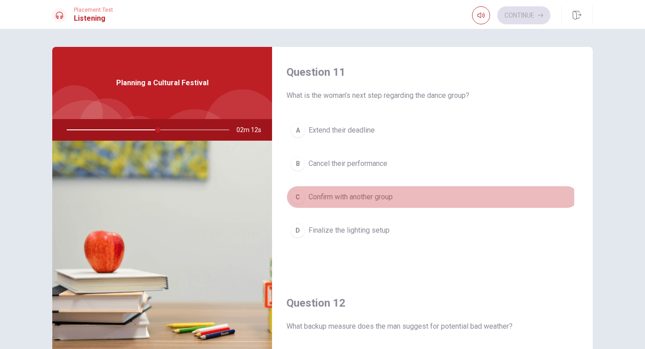
click at [354, 197] on span "Confirm with another group" at bounding box center [351, 196] width 84 height 11
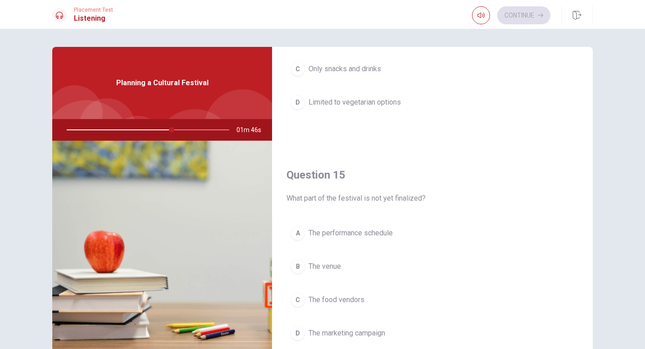
scroll to position [840, 0]
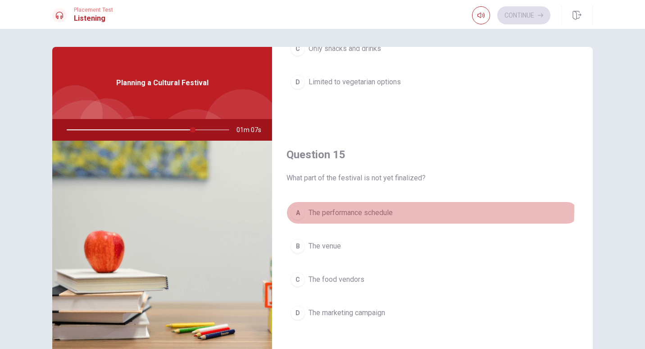
click at [330, 210] on span "The performance schedule" at bounding box center [351, 212] width 84 height 11
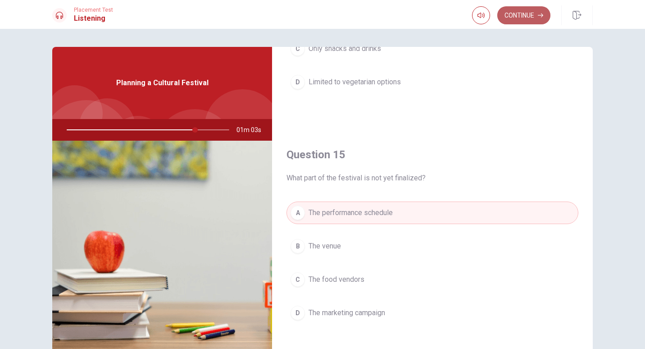
click at [520, 12] on button "Continue" at bounding box center [523, 15] width 53 height 18
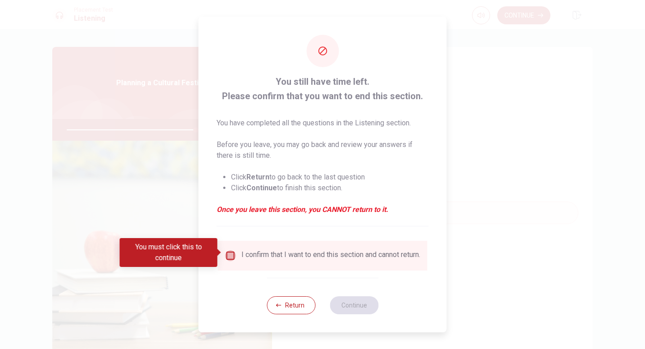
click at [226, 252] on input "You must click this to continue" at bounding box center [230, 255] width 11 height 11
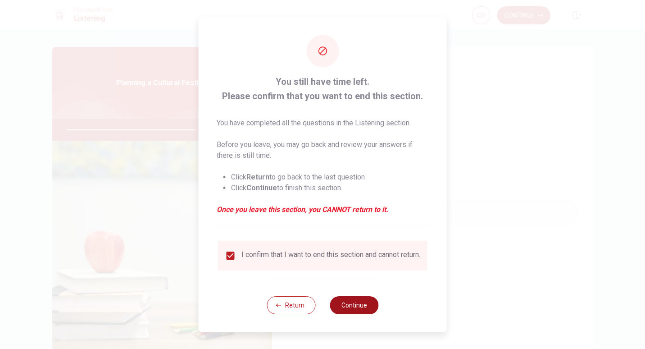
click at [360, 305] on button "Continue" at bounding box center [354, 305] width 49 height 18
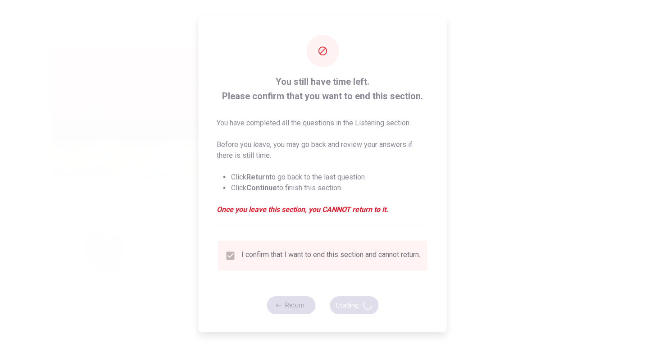
type input "81"
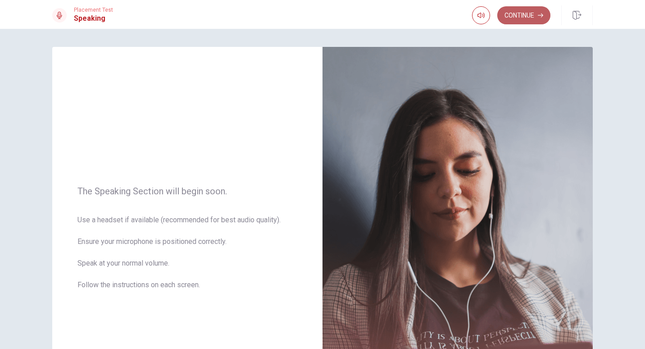
click at [533, 13] on button "Continue" at bounding box center [523, 15] width 53 height 18
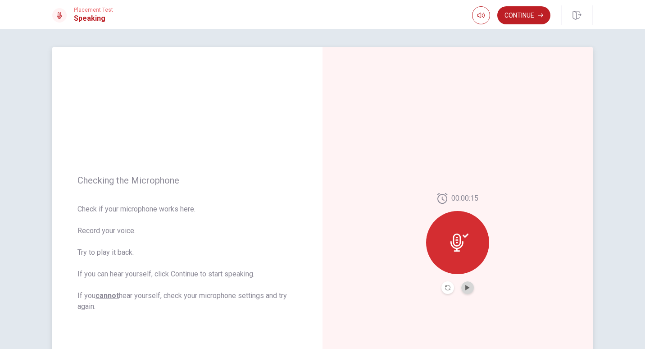
click at [467, 284] on button "Play Audio" at bounding box center [467, 287] width 13 height 13
click at [522, 15] on button "Continue" at bounding box center [523, 15] width 53 height 18
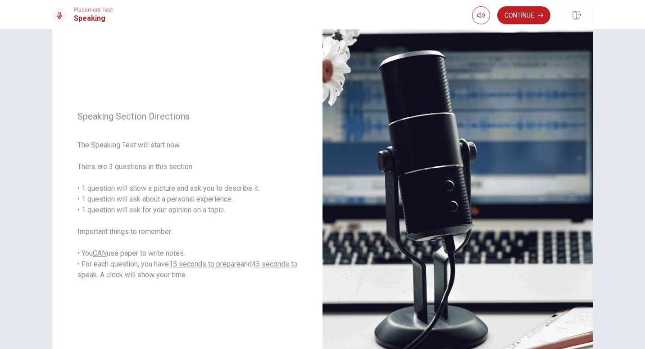
scroll to position [45, 0]
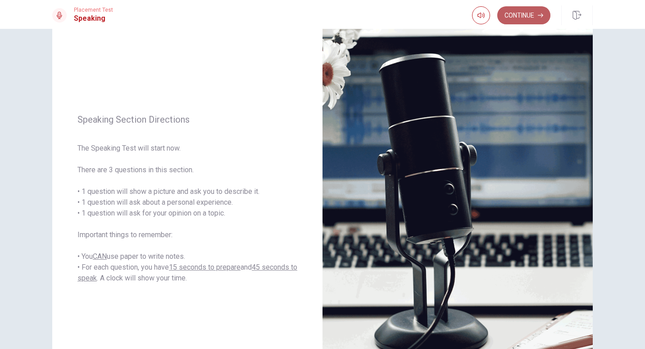
click at [529, 13] on button "Continue" at bounding box center [523, 15] width 53 height 18
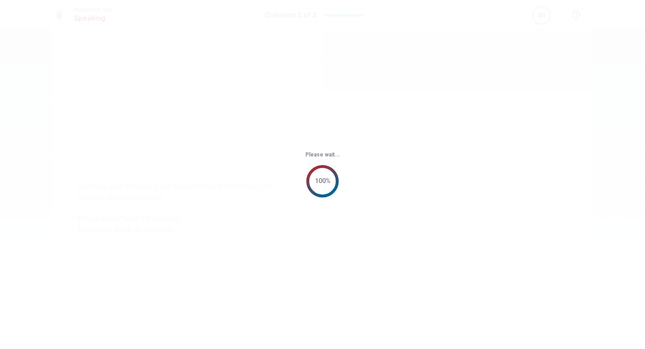
scroll to position [0, 0]
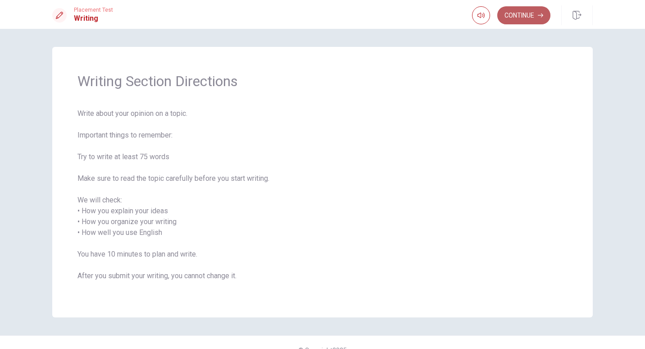
click at [533, 14] on button "Continue" at bounding box center [523, 15] width 53 height 18
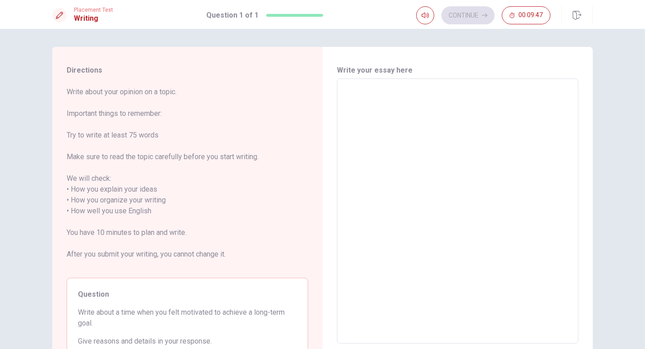
click at [377, 103] on textarea at bounding box center [457, 211] width 229 height 250
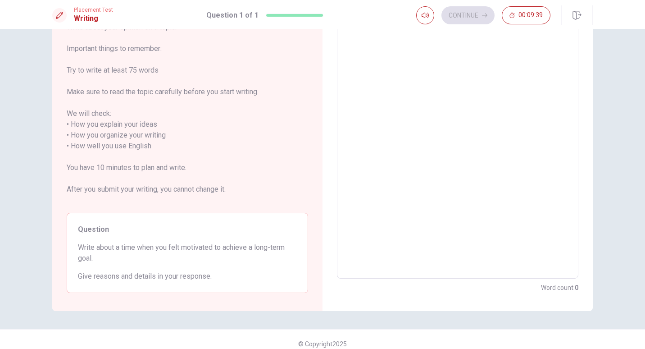
scroll to position [74, 0]
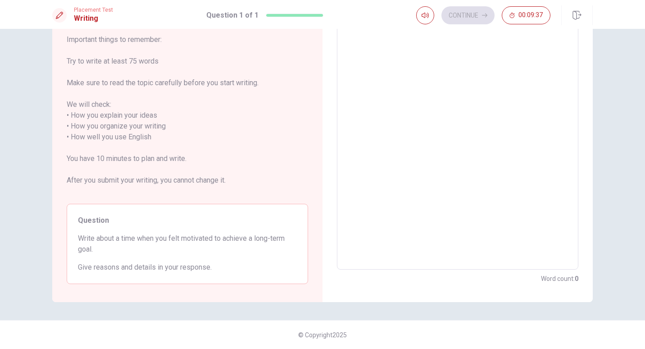
click at [496, 86] on textarea at bounding box center [457, 137] width 229 height 250
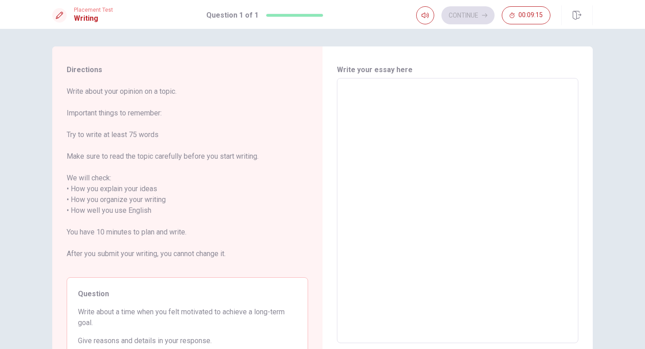
scroll to position [0, 0]
click at [557, 122] on textarea at bounding box center [457, 211] width 229 height 250
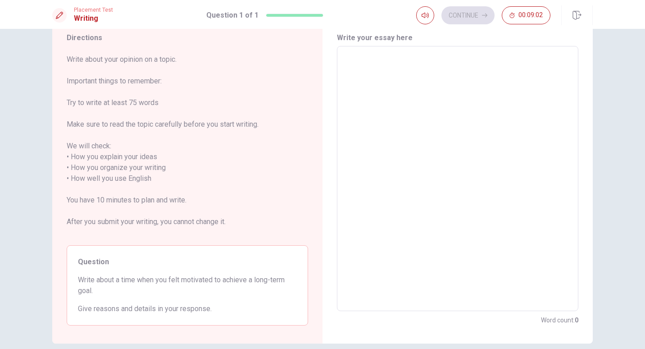
scroll to position [32, 0]
click at [410, 121] on textarea at bounding box center [457, 179] width 229 height 250
type textarea "w"
type textarea "x"
type textarea "wh"
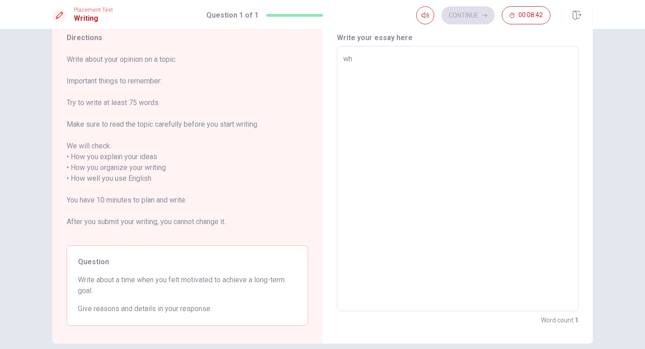
type textarea "x"
type textarea "whe"
type textarea "x"
type textarea "when"
type textarea "x"
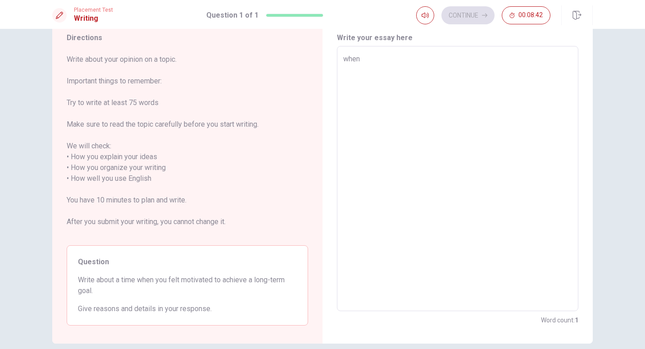
type textarea "when"
type textarea "x"
type textarea "when i"
type textarea "x"
type textarea "when"
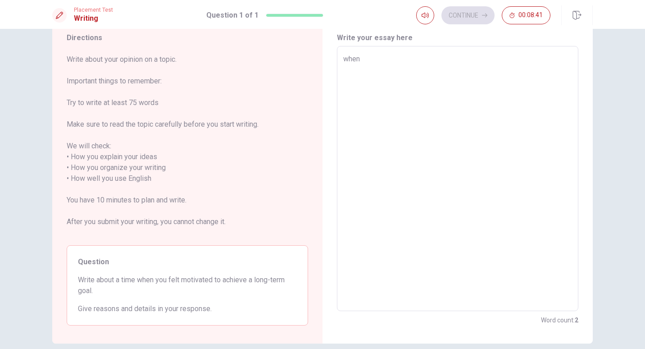
type textarea "x"
type textarea "when"
type textarea "x"
type textarea "whe"
type textarea "x"
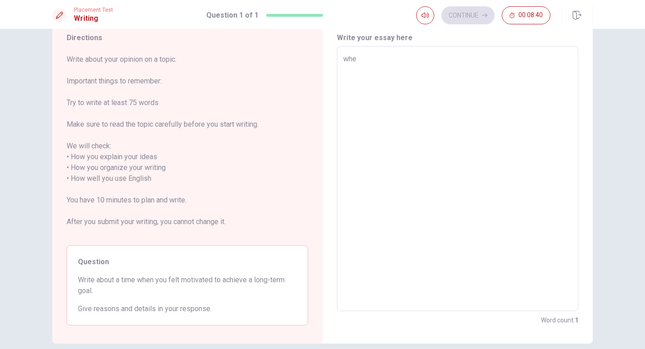
type textarea "wh"
type textarea "x"
type textarea "w"
type textarea "x"
type textarea "W"
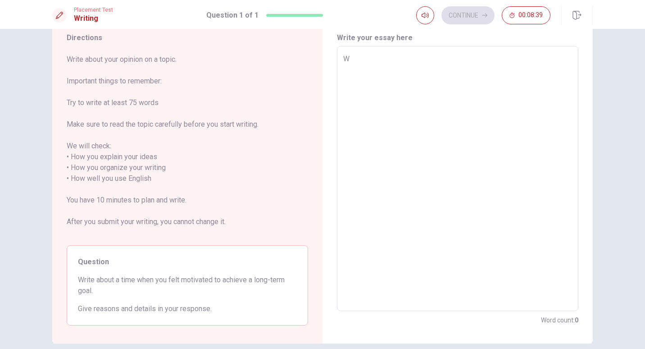
type textarea "x"
type textarea "Wh"
type textarea "x"
type textarea "Whe"
type textarea "x"
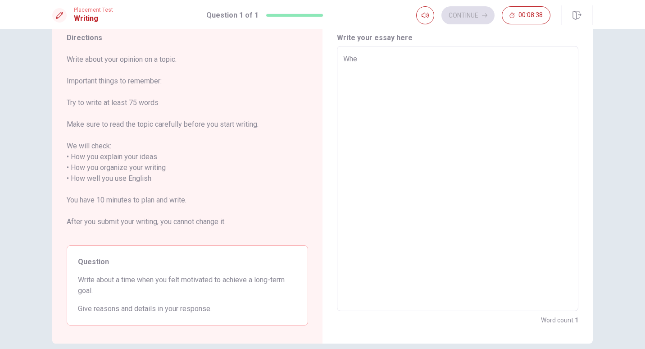
type textarea "When"
type textarea "x"
type textarea "When"
type textarea "x"
type textarea "When I"
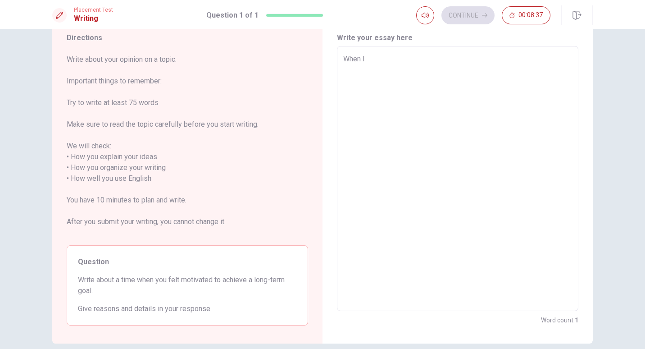
type textarea "x"
type textarea "When I"
type textarea "x"
type textarea "When I"
type textarea "x"
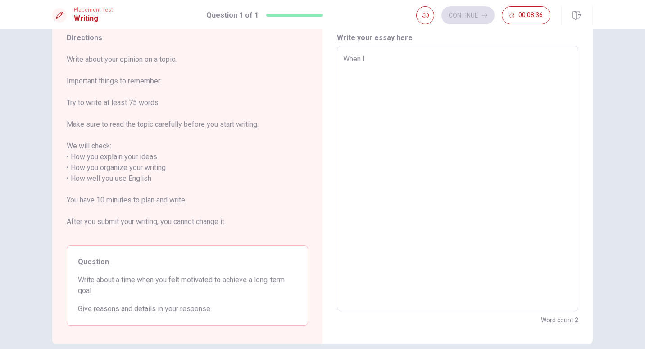
type textarea "When"
type textarea "x"
type textarea "When"
type textarea "x"
type textarea "Whe"
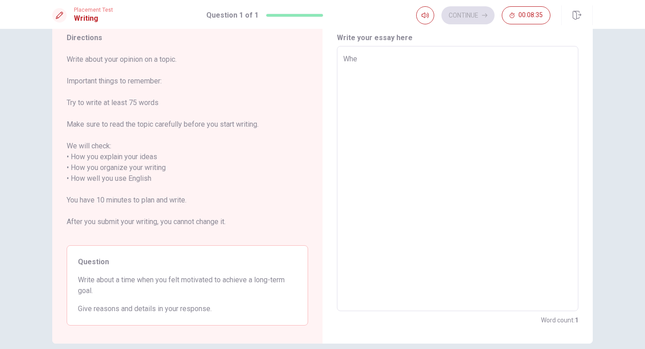
type textarea "x"
type textarea "Wh"
type textarea "x"
type textarea "W"
type textarea "x"
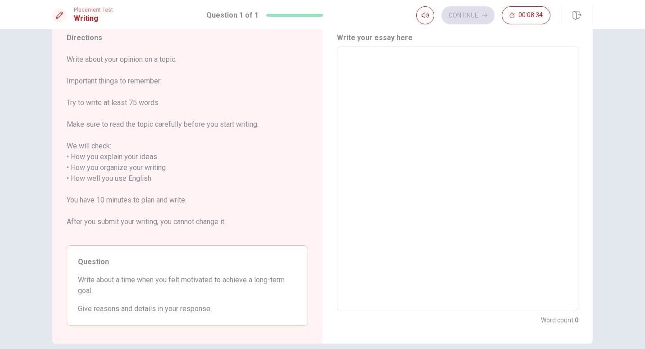
type textarea "I"
type textarea "x"
type textarea "I"
type textarea "x"
type textarea "I l"
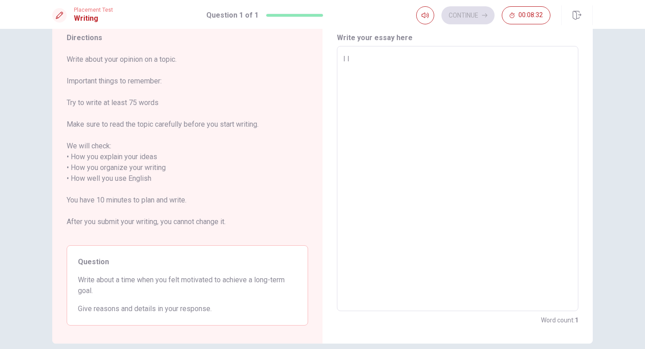
type textarea "x"
type textarea "I lo"
type textarea "x"
type textarea "I lov"
type textarea "x"
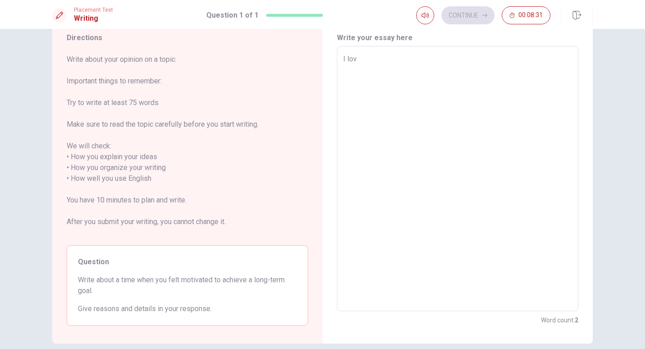
type textarea "I love"
type textarea "x"
type textarea "I love"
type textarea "x"
type textarea "I love t"
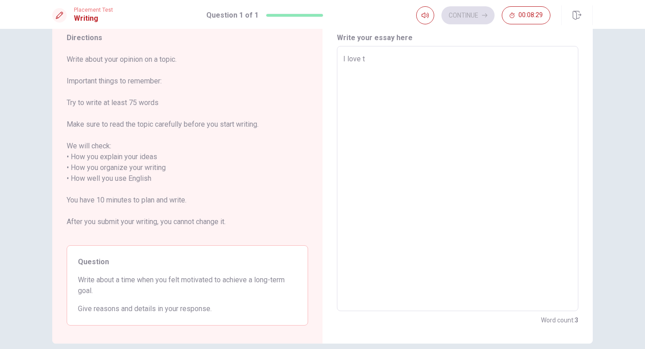
type textarea "x"
type textarea "I love to"
type textarea "x"
type textarea "I love to"
type textarea "x"
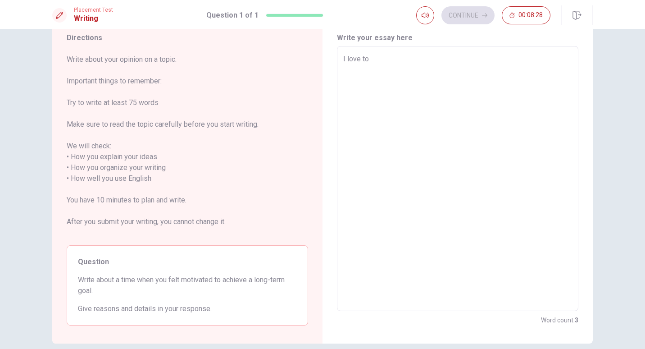
type textarea "I love to p"
type textarea "x"
type textarea "I love to pa"
type textarea "x"
type textarea "I love to par"
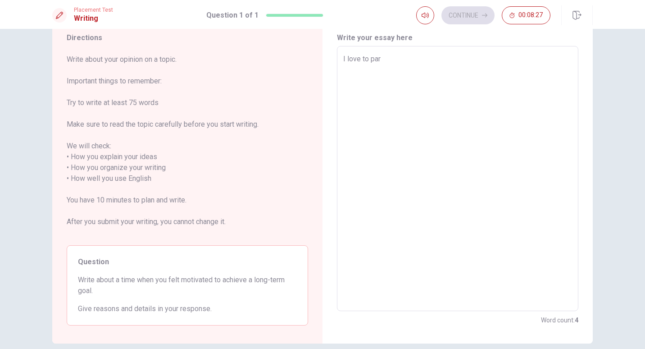
type textarea "x"
type textarea "I love to part"
type textarea "x"
type textarea "I love to parti"
type textarea "x"
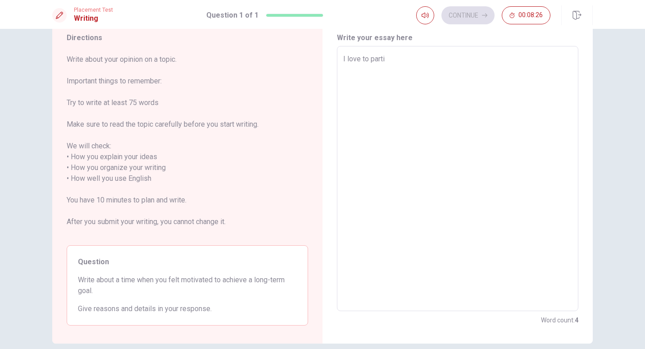
type textarea "I love to partic"
type textarea "x"
type textarea "I love to partici"
type textarea "x"
type textarea "I love to particip"
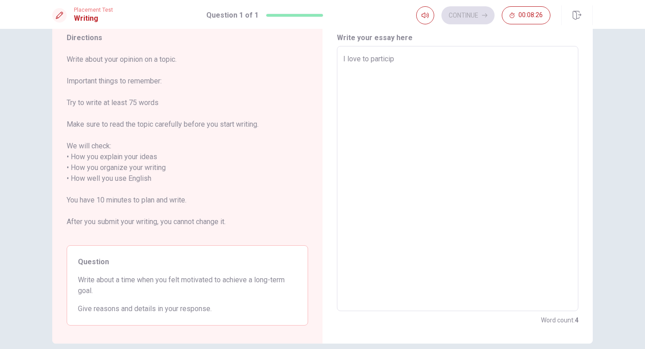
type textarea "x"
type textarea "I love to participa"
type textarea "x"
type textarea "I love to participat"
type textarea "x"
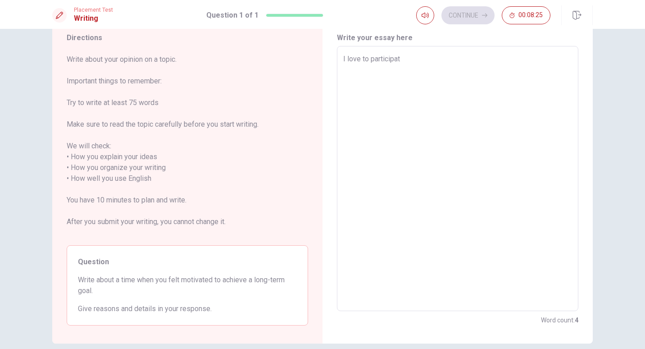
type textarea "I love to participate"
type textarea "x"
type textarea "I love to participate"
type textarea "x"
type textarea "I love to participate s"
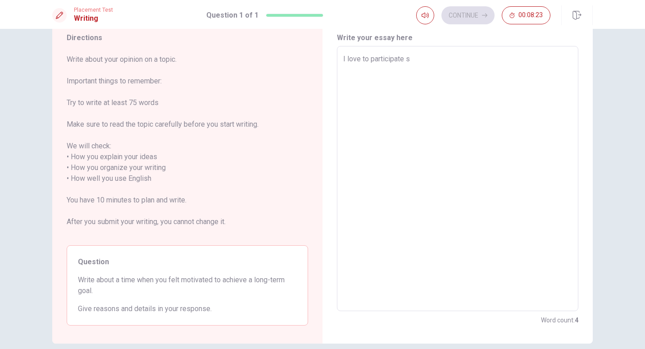
type textarea "x"
type textarea "I love to participate so"
type textarea "x"
type textarea "I love to participate som"
type textarea "x"
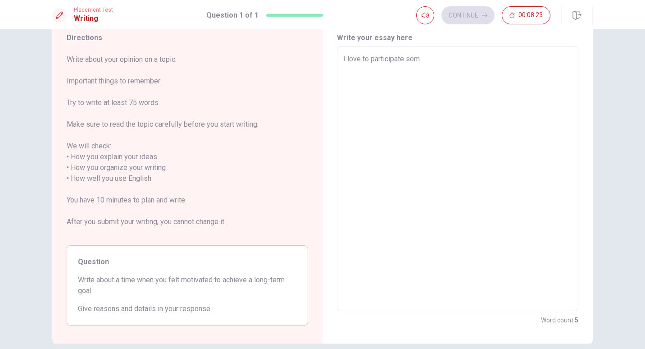
type textarea "I love to participate some"
type textarea "x"
type textarea "I love to participate some"
type textarea "x"
type textarea "I love to participate some j"
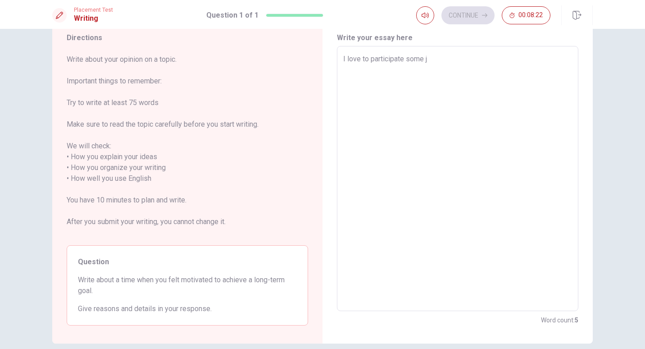
type textarea "x"
type textarea "I love to participate some"
type textarea "x"
type textarea "I love to participate some M"
type textarea "x"
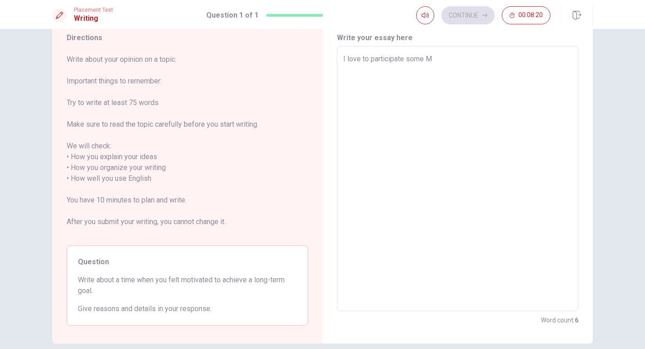
type textarea "I love to participate some"
type textarea "x"
type textarea "I love to participate some m"
type textarea "x"
type textarea "I love to participate some ma"
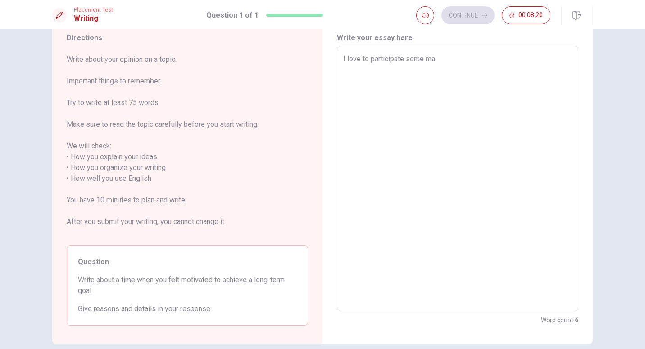
type textarea "x"
type textarea "I love to participate some mar"
type textarea "x"
type textarea "I love to participate some mara"
type textarea "x"
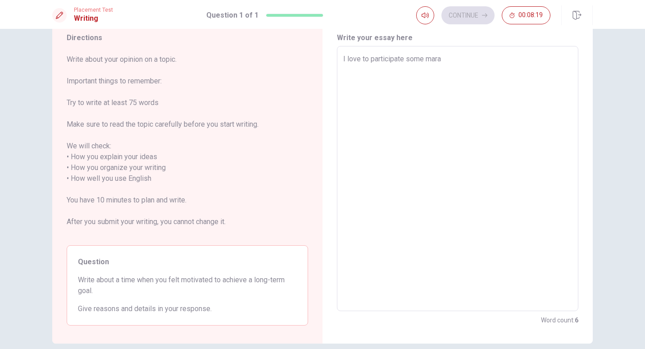
type textarea "I love to participate some [PERSON_NAME]"
type textarea "x"
type textarea "I love to participate some marath"
type textarea "x"
type textarea "I love to participate some maratho"
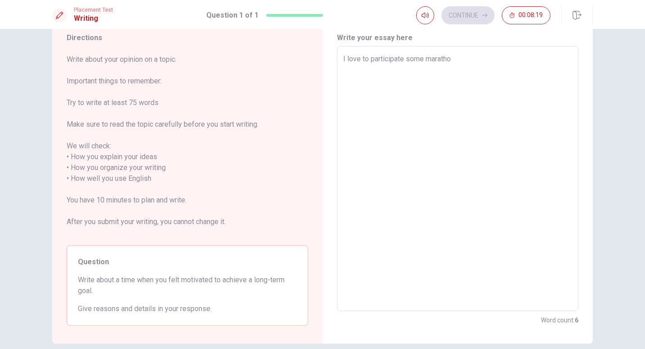
type textarea "x"
type textarea "I love to participate some marathon"
type textarea "x"
type textarea "I love to participate some marathons"
type textarea "x"
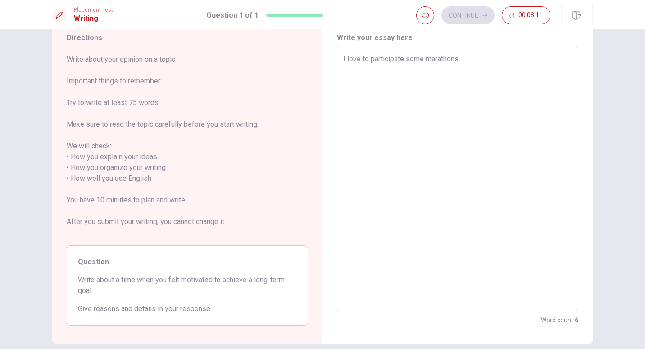
type textarea "I love to participate some marathons."
type textarea "x"
type textarea "I love to participate some marathons."
type textarea "x"
type textarea "I love to participate some marathons."
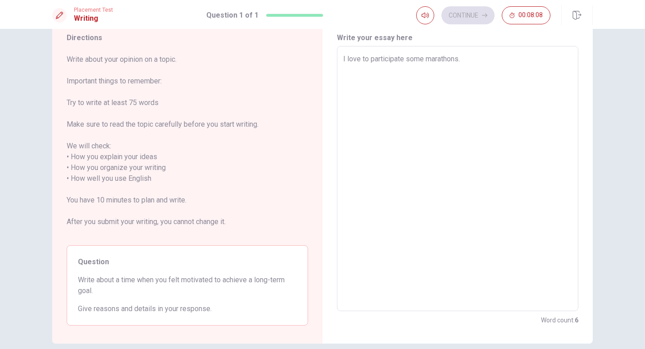
type textarea "x"
type textarea "I love to participate some marathons."
type textarea "x"
type textarea "I love to participate some marathons. I"
type textarea "x"
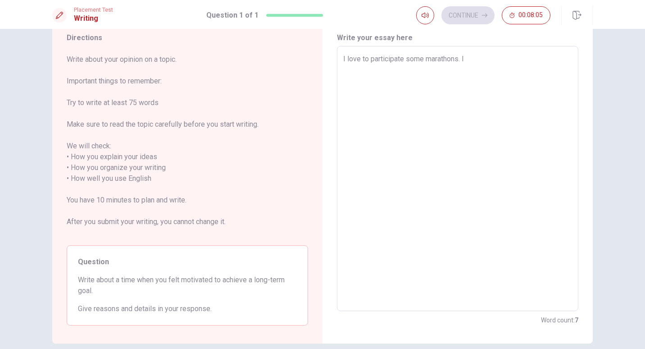
type textarea "I love to participate some marathons. Iw"
type textarea "x"
type textarea "I love to participate some marathons. I"
type textarea "x"
type textarea "I love to participate some marathons. I"
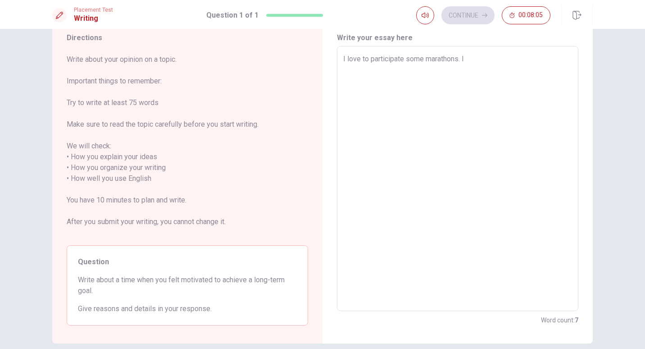
type textarea "x"
type textarea "I love to participate some marathons. I w"
type textarea "x"
type textarea "I love to participate some marathons. I w'i"
type textarea "x"
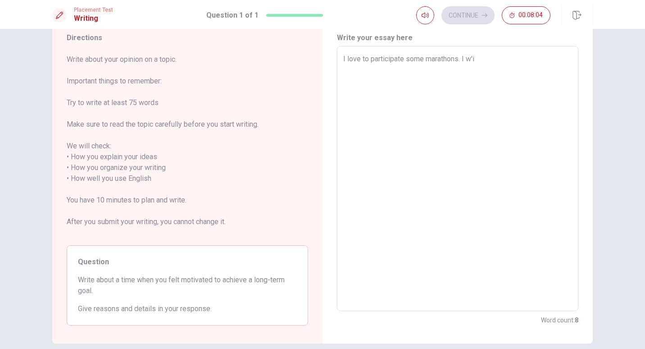
type textarea "I love to participate some marathons. I w'i'l"
type textarea "x"
type textarea "I love to participate some marathons. I will"
type textarea "x"
type textarea "I love to participate some marathons. I will"
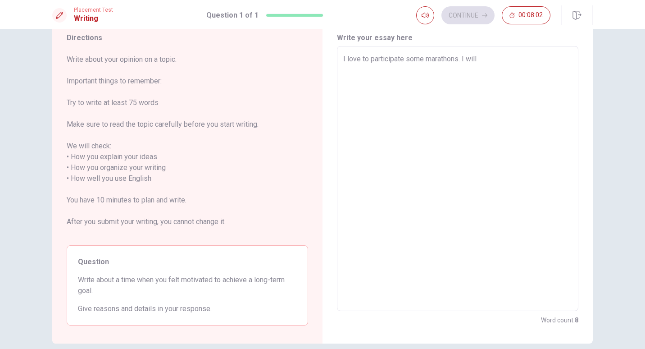
type textarea "x"
type textarea "I love to participate some marathons. I will t"
type textarea "x"
type textarea "I love to participate some marathons. I will tr"
type textarea "x"
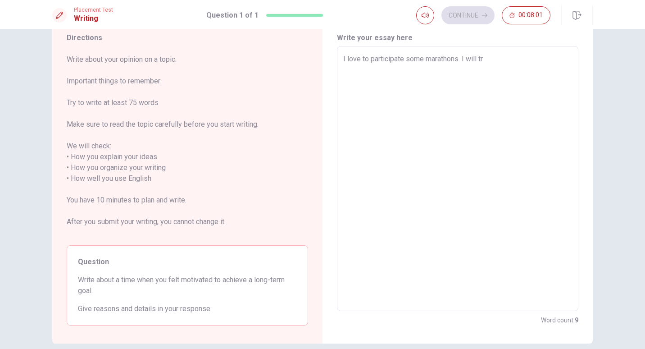
type textarea "I love to participate some marathons. I will try"
type textarea "x"
type textarea "I love to participate some marathons. I will try"
type textarea "x"
type textarea "I love to participate some marathons. I will try m"
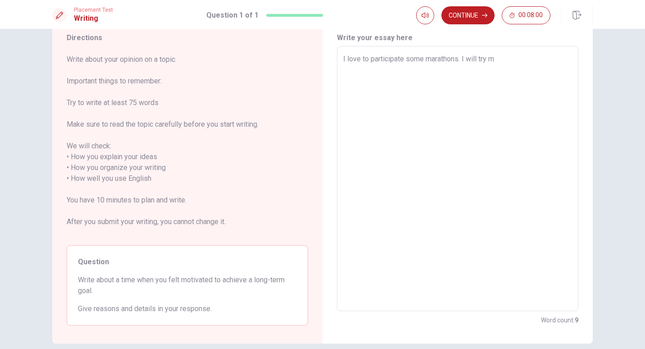
type textarea "x"
type textarea "I love to participate some marathons. I will try my"
type textarea "x"
type textarea "I love to participate some marathons. I will try my"
type textarea "x"
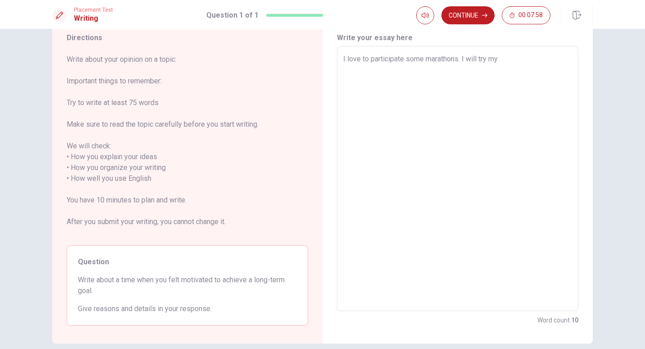
type textarea "I love to participate some marathons. I will try my b"
type textarea "x"
type textarea "I love to participate some marathons. I will try my be"
type textarea "x"
type textarea "I love to participate some marathons. I will try my bes"
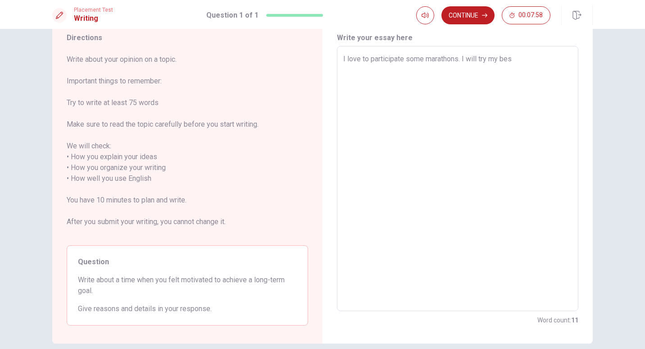
type textarea "x"
type textarea "I love to participate some marathons. I will try my best"
type textarea "x"
type textarea "I love to participate some marathons. I will try my best"
type textarea "x"
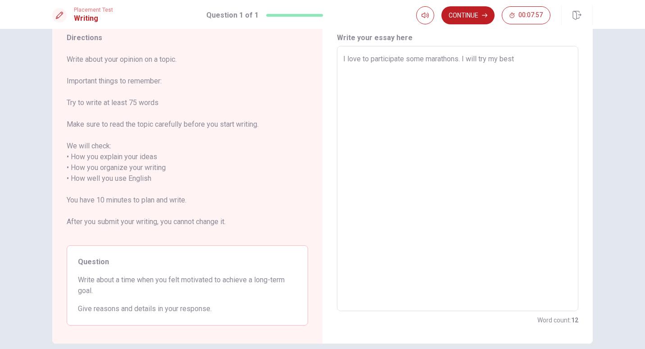
type textarea "I love to participate some marathons. I will try my best t"
type textarea "x"
type textarea "I love to participate some marathons. I will try my best to"
type textarea "x"
type textarea "I love to participate some marathons. I will try my best to"
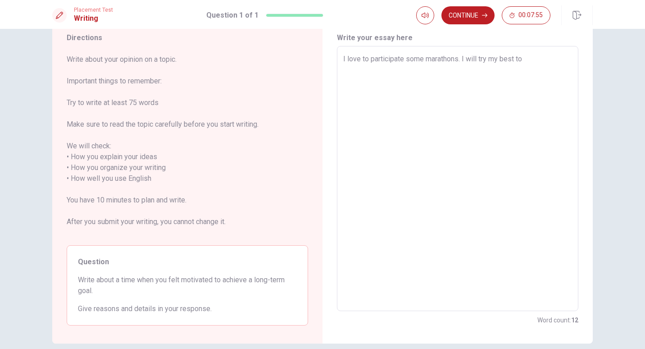
type textarea "x"
type textarea "I love to participate some marathons. I will try my best to t"
type textarea "x"
type textarea "I love to participate some marathons. I will try my best to tr"
type textarea "x"
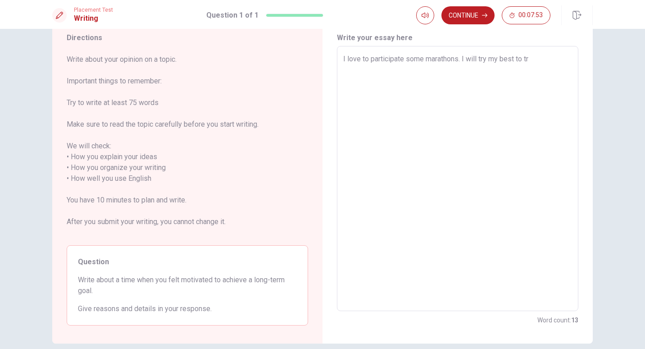
type textarea "I love to participate some marathons. I will try my best to tra"
type textarea "x"
type textarea "I love to participate some marathons. I will try my best to trai"
type textarea "x"
type textarea "I love to participate some marathons. I will try my best to train"
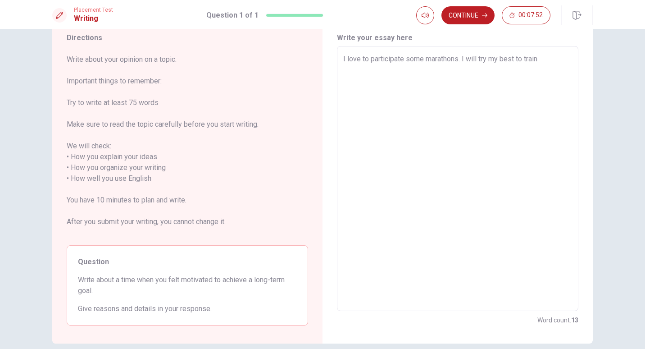
type textarea "x"
type textarea "I love to participate some marathons. I will try my best to train"
type textarea "x"
type textarea "I love to participate some marathons. I will try my best to train f"
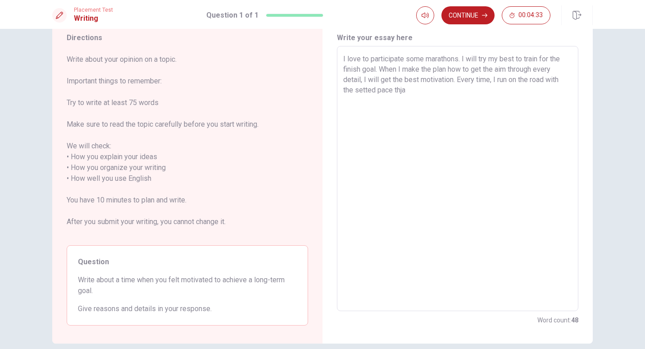
click at [141, 144] on span "Write about your opinion on a topic. Important things to remember: Try to write…" at bounding box center [188, 146] width 242 height 184
click at [424, 85] on textarea "I love to participate some marathons. I will try my best to train for the finis…" at bounding box center [457, 179] width 229 height 250
click at [405, 100] on textarea "I love to participate some marathons. I will try my best to train for the finis…" at bounding box center [457, 179] width 229 height 250
click at [421, 100] on textarea "I love to participate some marathons. I will try my best to train for the finis…" at bounding box center [457, 179] width 229 height 250
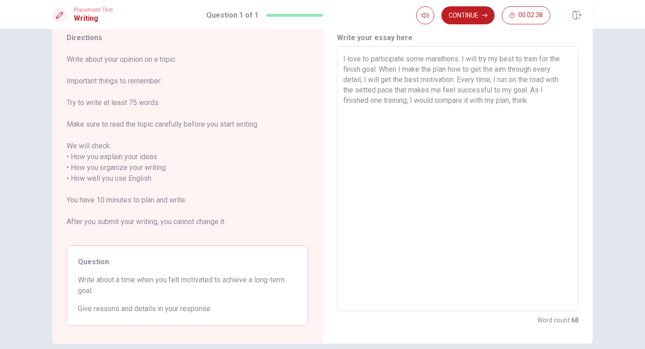
click at [512, 100] on textarea "I love to participate some marathons. I will try my best to train for the finis…" at bounding box center [457, 179] width 229 height 250
click at [551, 102] on textarea "I love to participate some marathons. I will try my best to train for the finis…" at bounding box center [457, 179] width 229 height 250
click at [482, 18] on icon "button" at bounding box center [484, 15] width 5 height 5
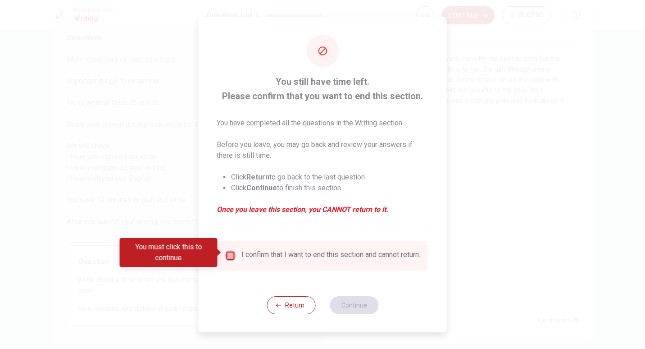
click at [227, 252] on input "You must click this to continue" at bounding box center [230, 255] width 11 height 11
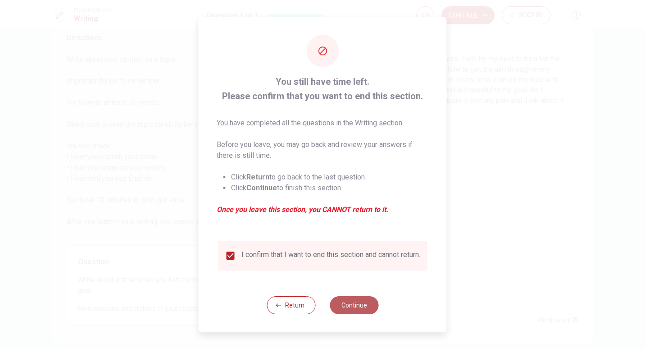
click at [352, 305] on button "Continue" at bounding box center [354, 305] width 49 height 18
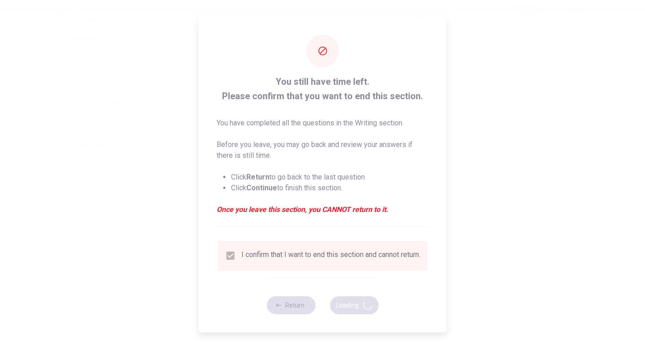
scroll to position [0, 0]
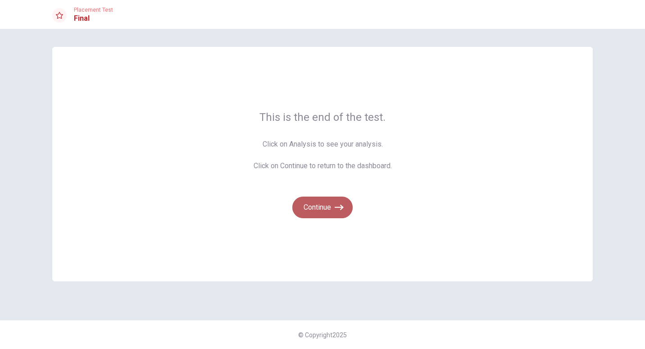
click at [328, 200] on button "Continue" at bounding box center [322, 207] width 60 height 22
